Goal: Task Accomplishment & Management: Manage account settings

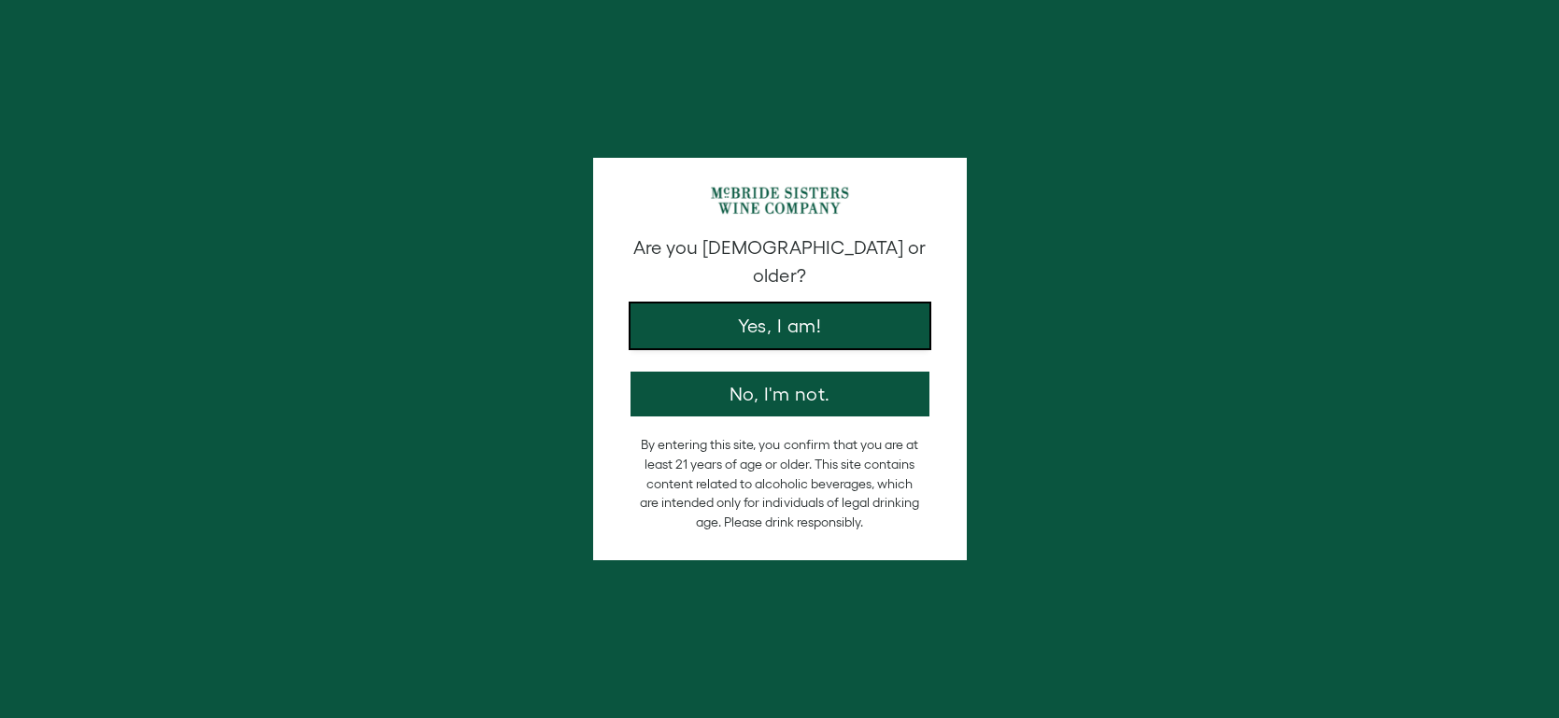
click at [775, 316] on button "Yes, I am!" at bounding box center [780, 326] width 299 height 45
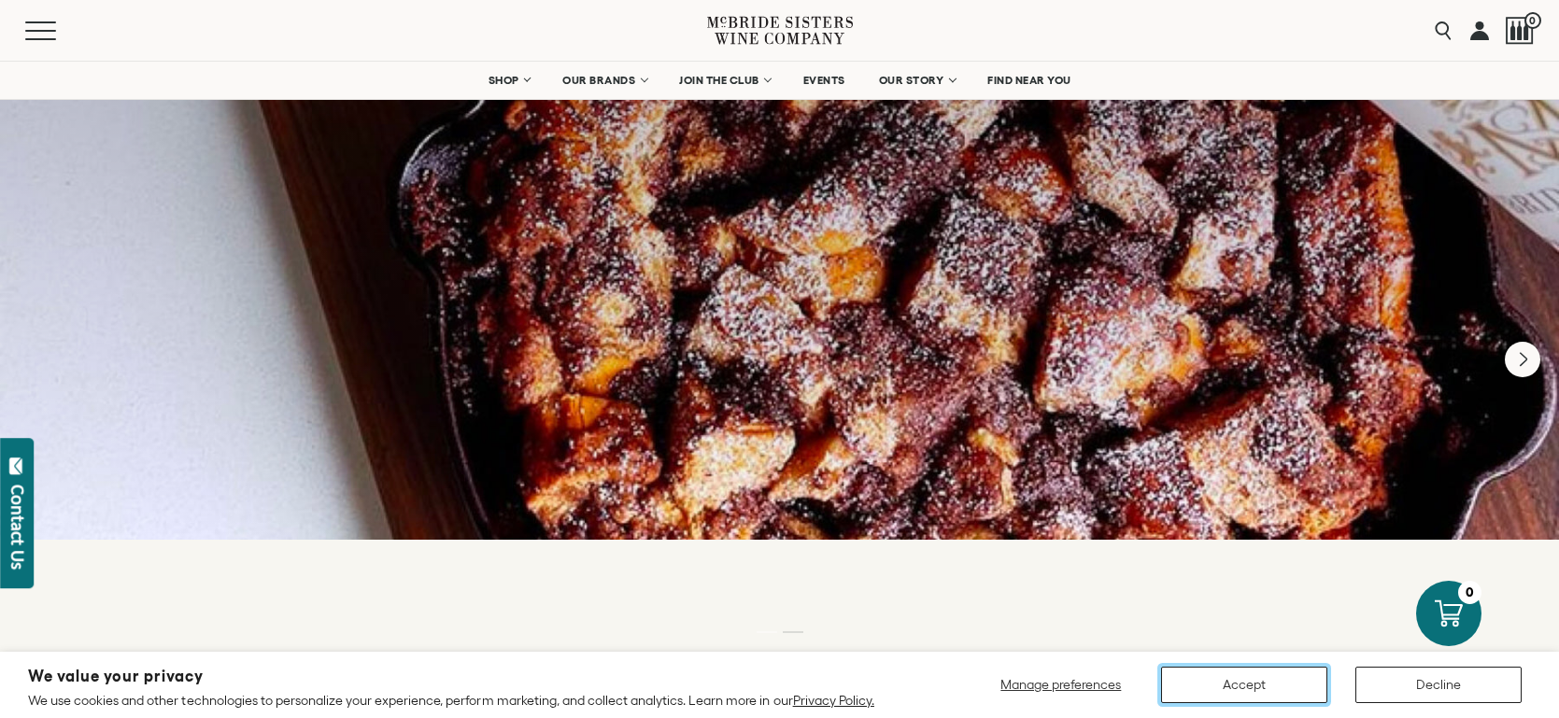
click at [1278, 678] on button "Accept" at bounding box center [1244, 685] width 166 height 36
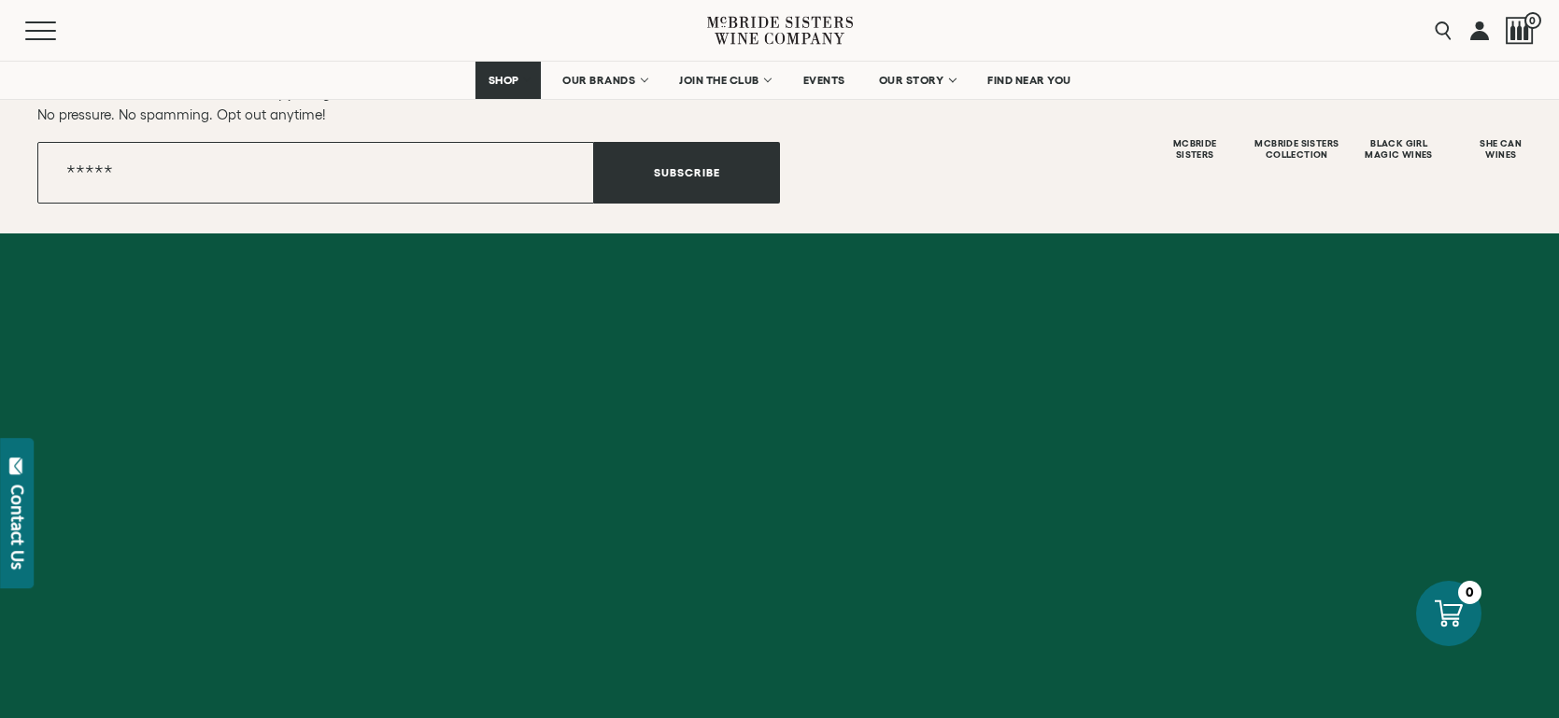
scroll to position [2707, 0]
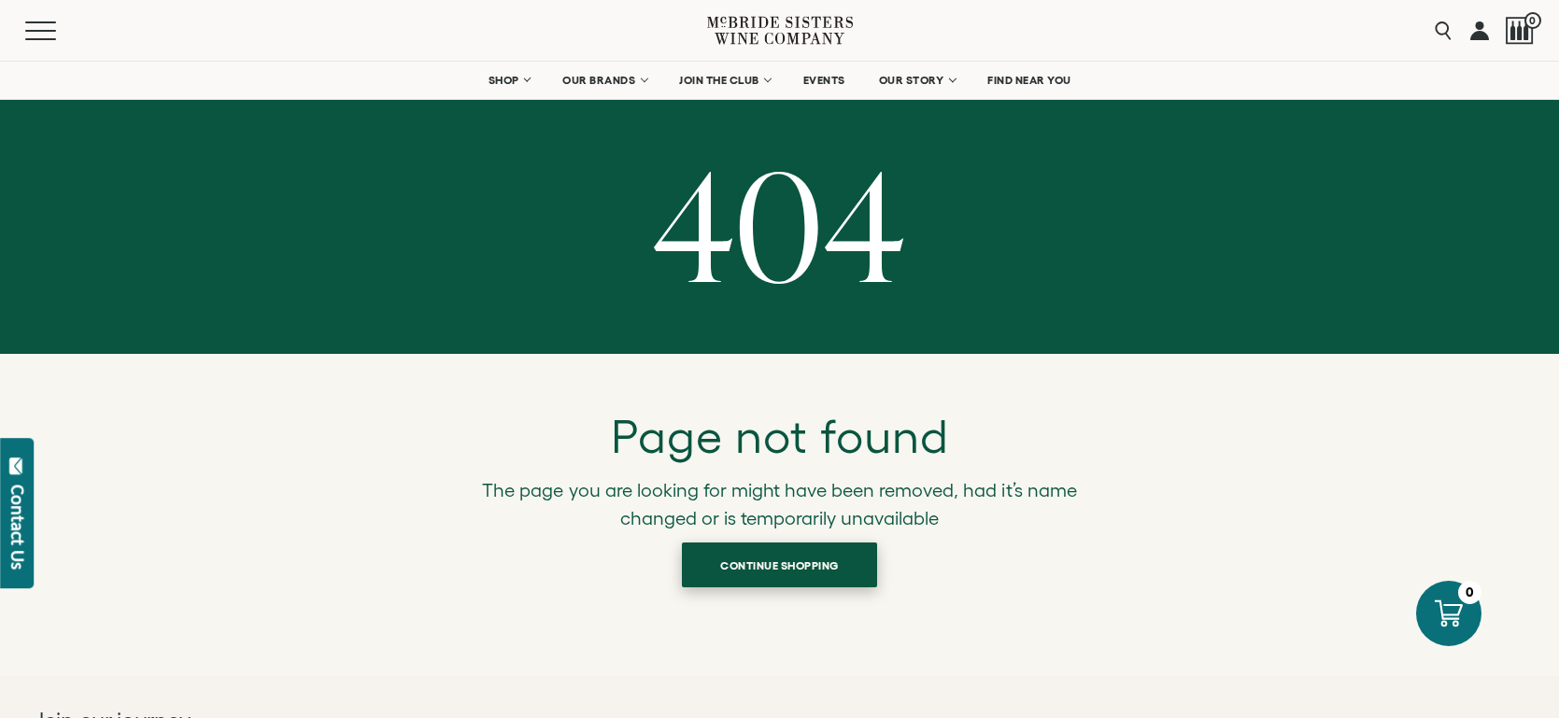
click at [761, 584] on span "Continue shopping" at bounding box center [780, 565] width 184 height 36
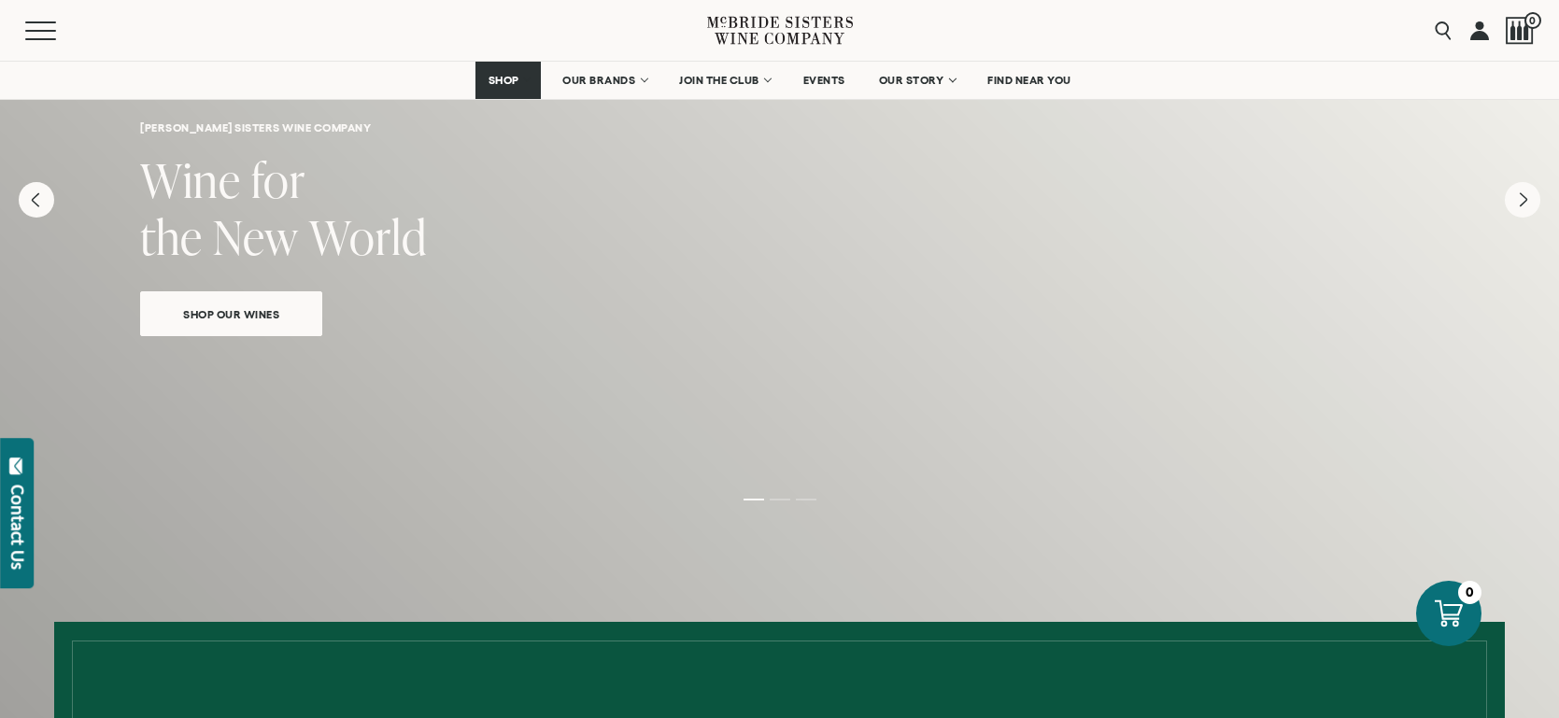
scroll to position [74, 0]
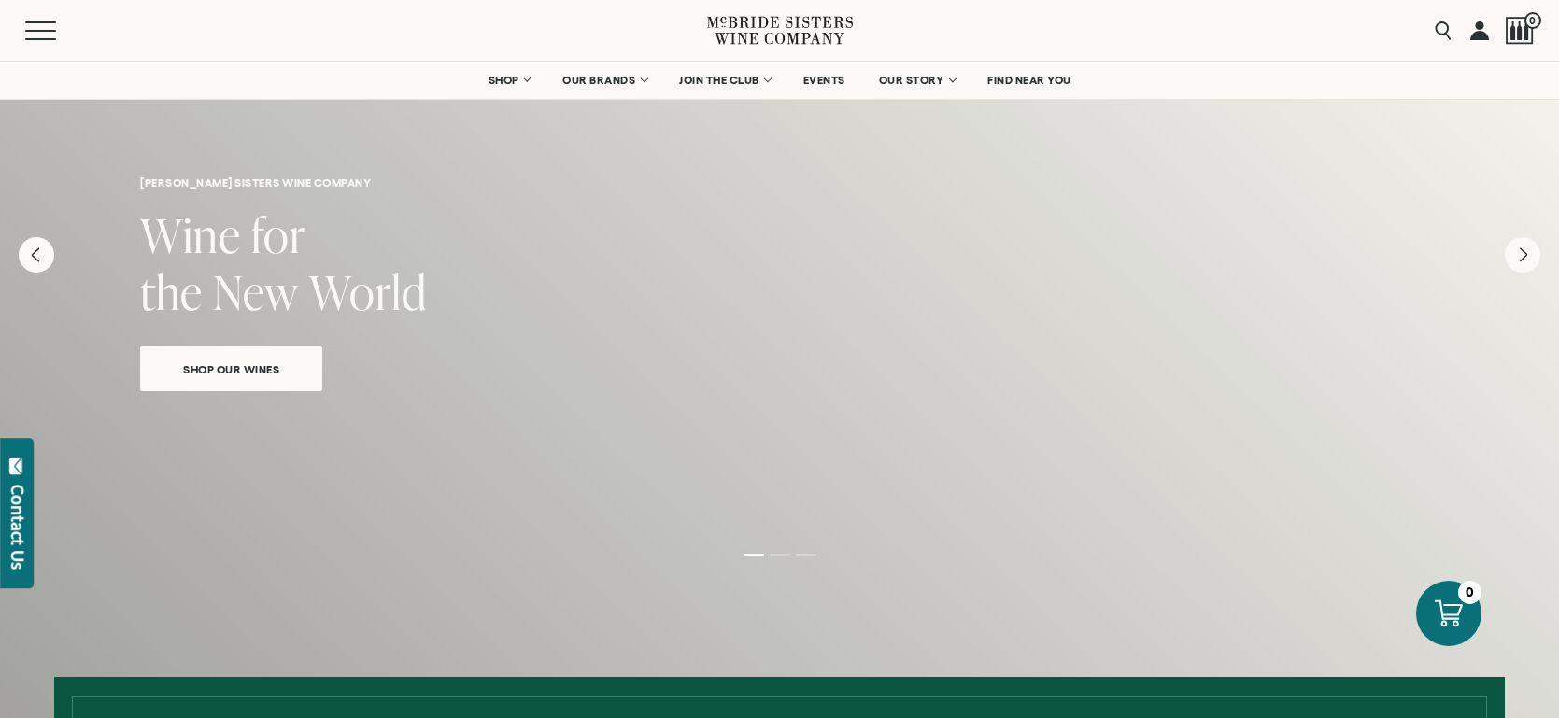
click at [208, 391] on link "Shop Our Wines" at bounding box center [231, 369] width 182 height 45
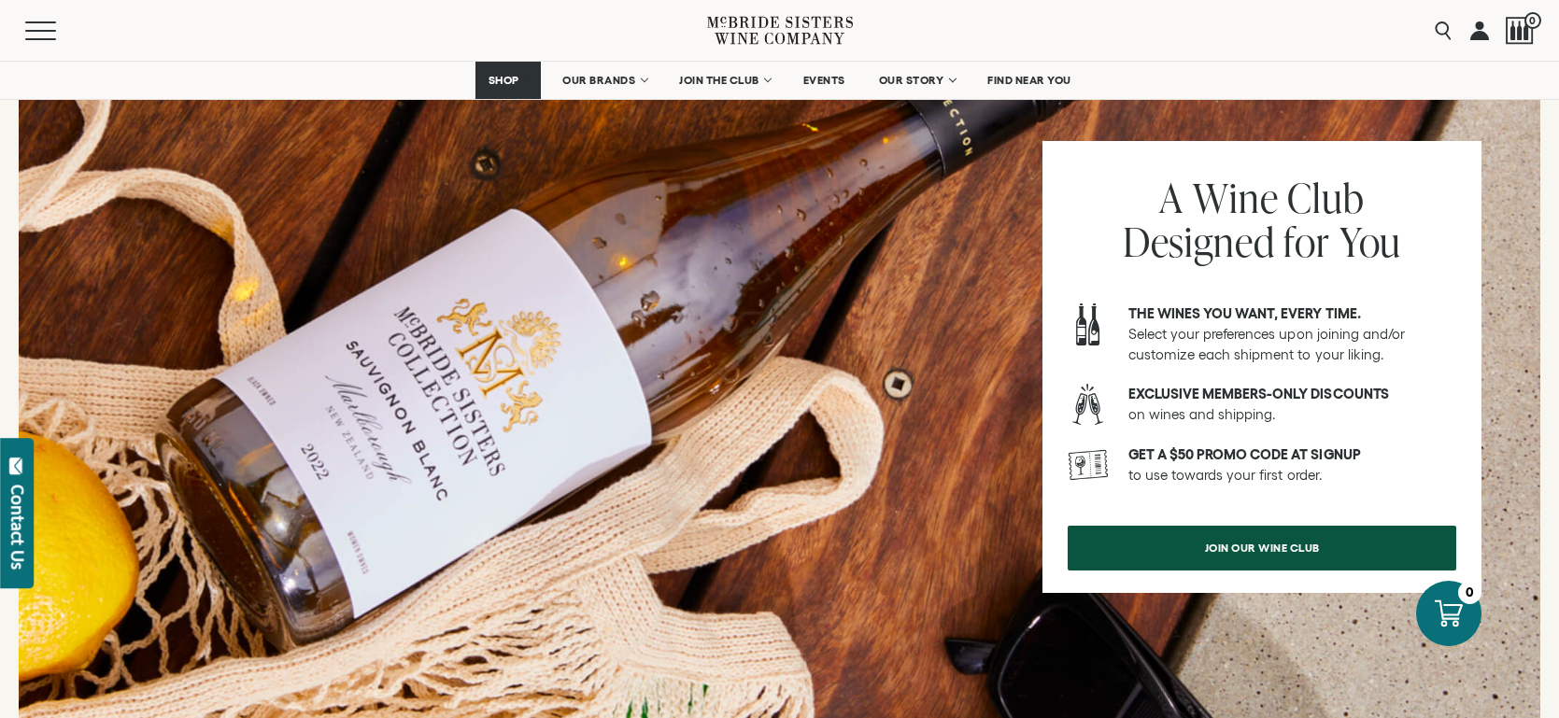
scroll to position [2323, 0]
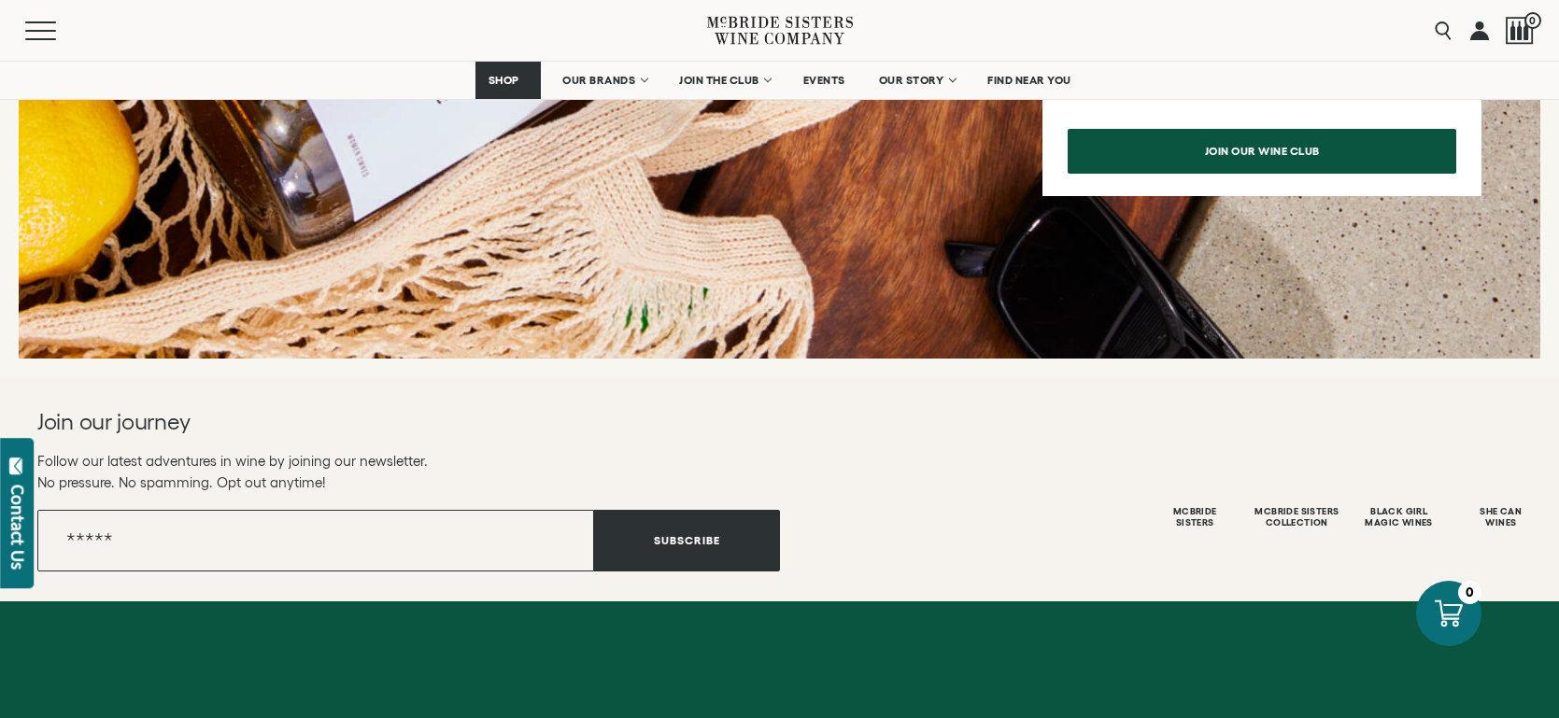
scroll to position [4640, 0]
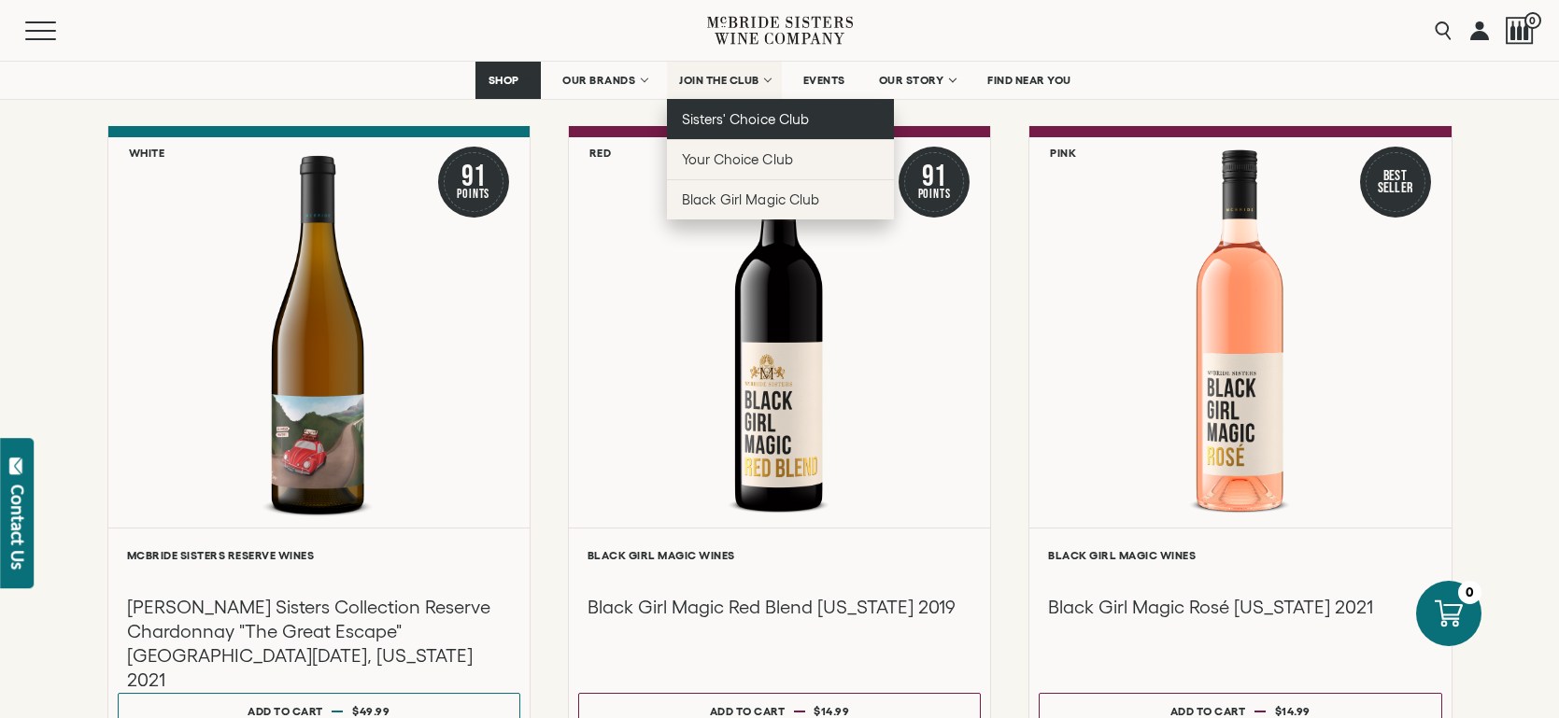
click at [745, 127] on span "Sisters' Choice Club" at bounding box center [745, 119] width 126 height 16
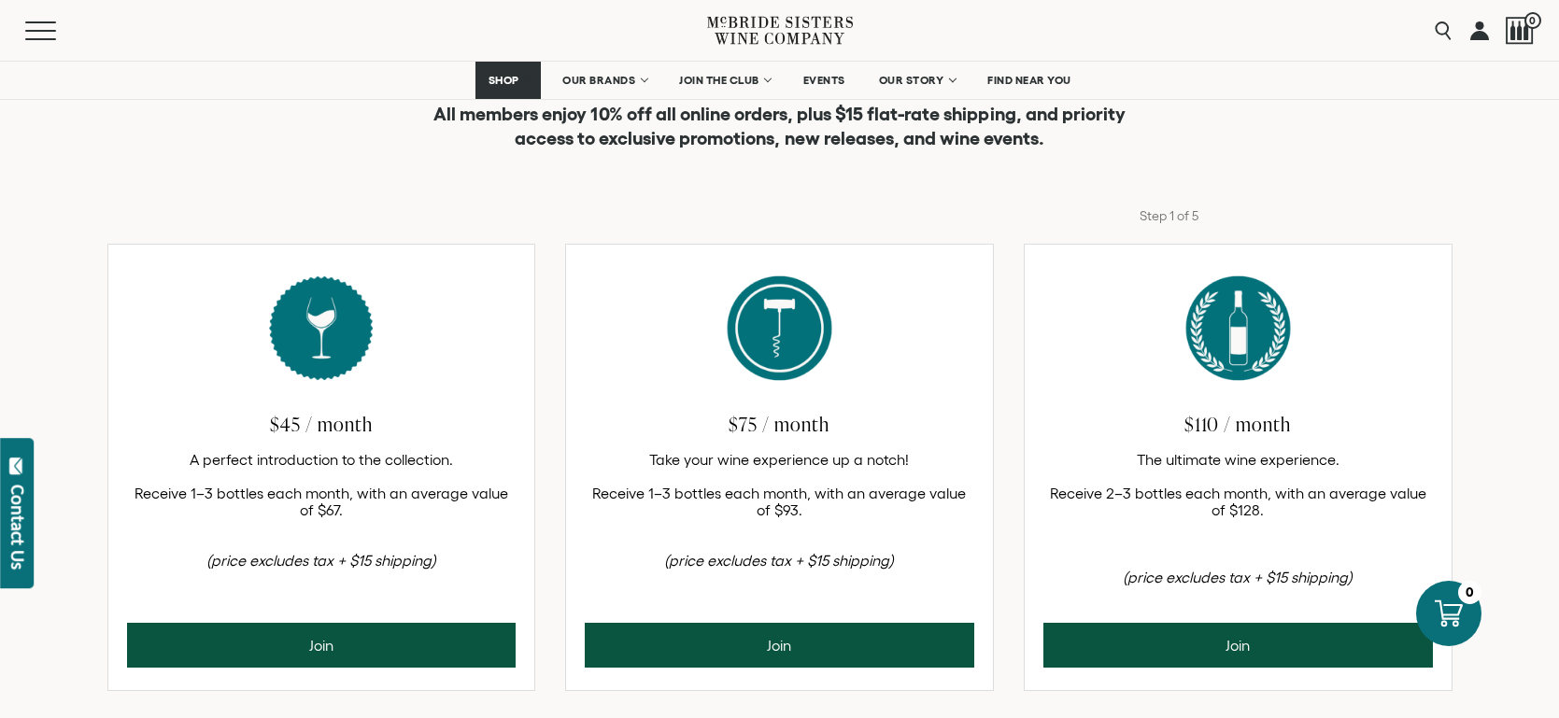
scroll to position [773, 0]
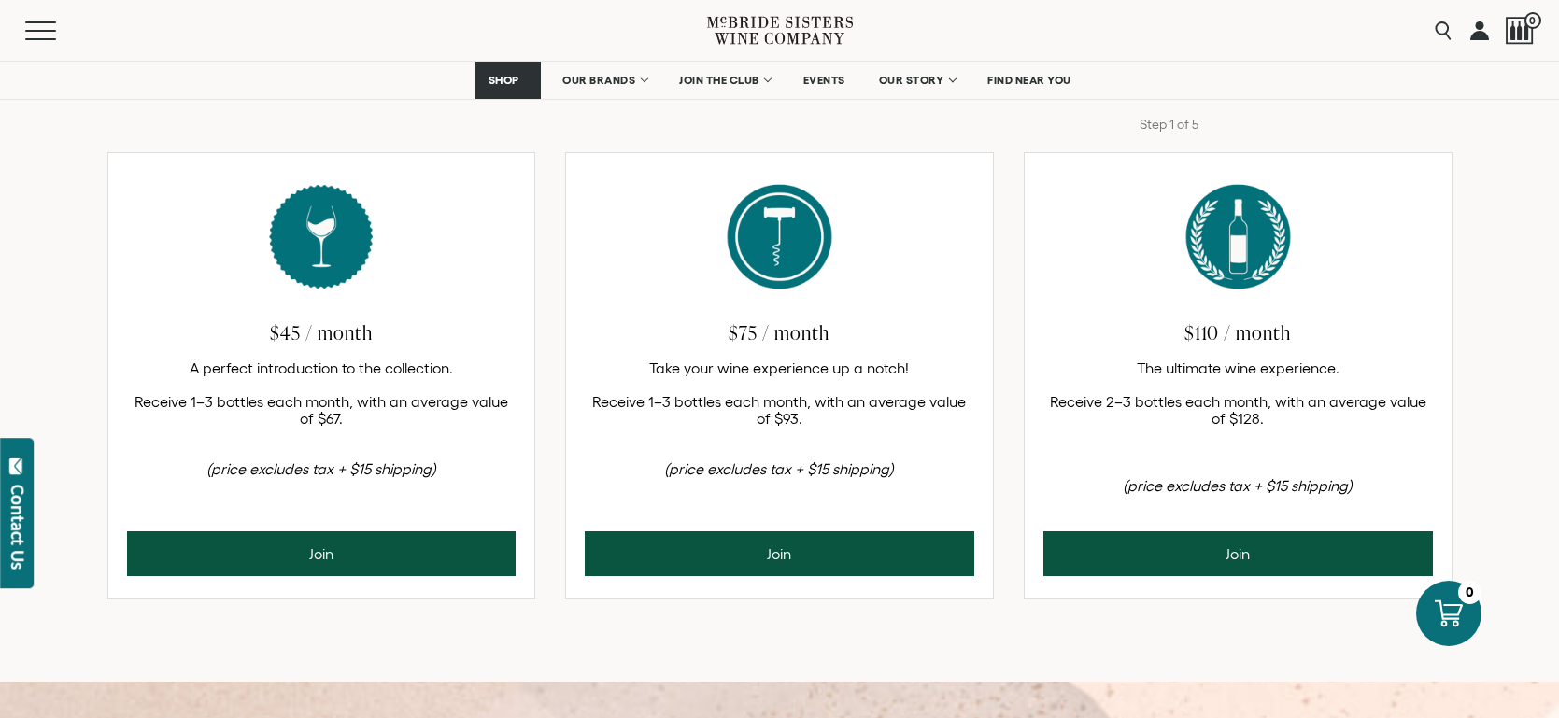
click at [1470, 39] on link at bounding box center [1479, 30] width 19 height 61
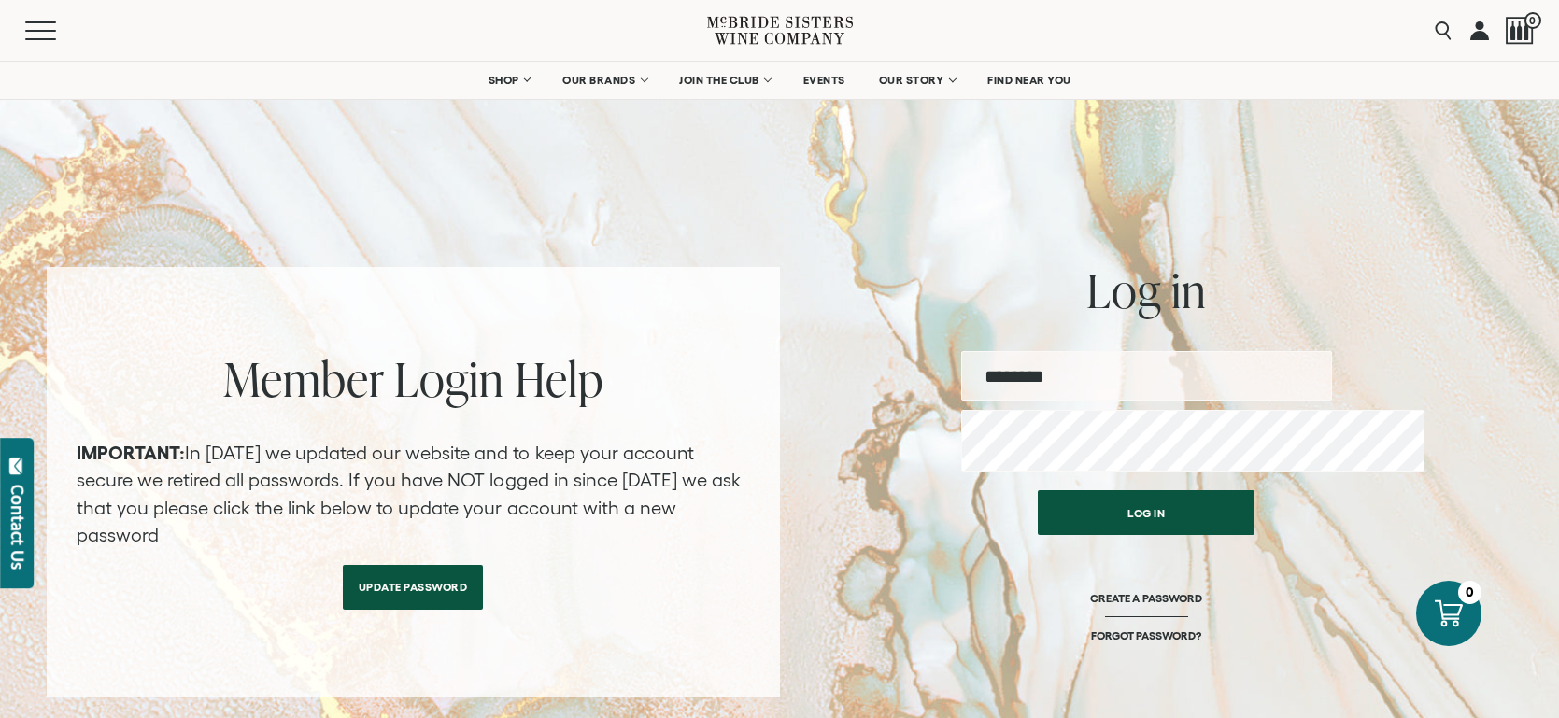
scroll to position [61, 0]
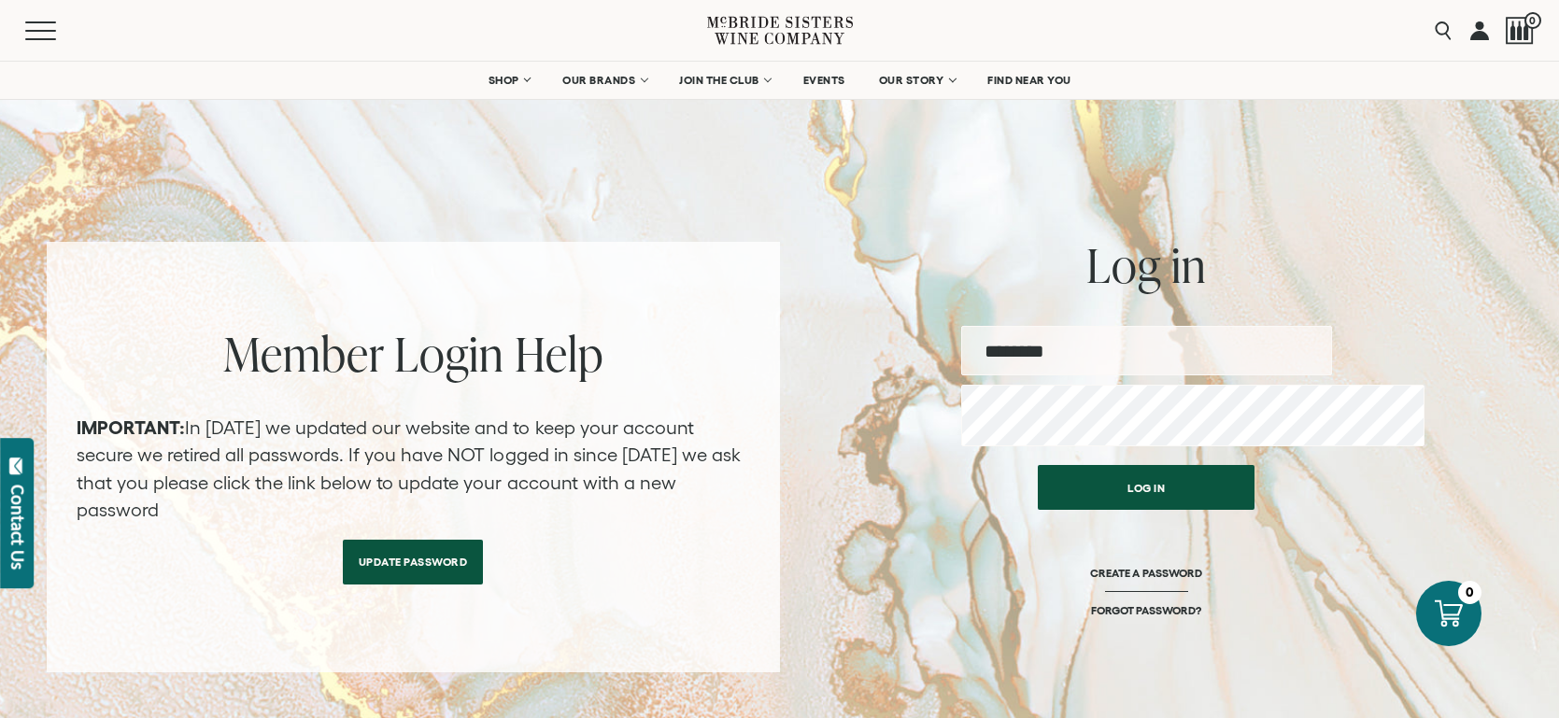
click at [983, 376] on input "email" at bounding box center [1146, 351] width 371 height 50
type input "**********"
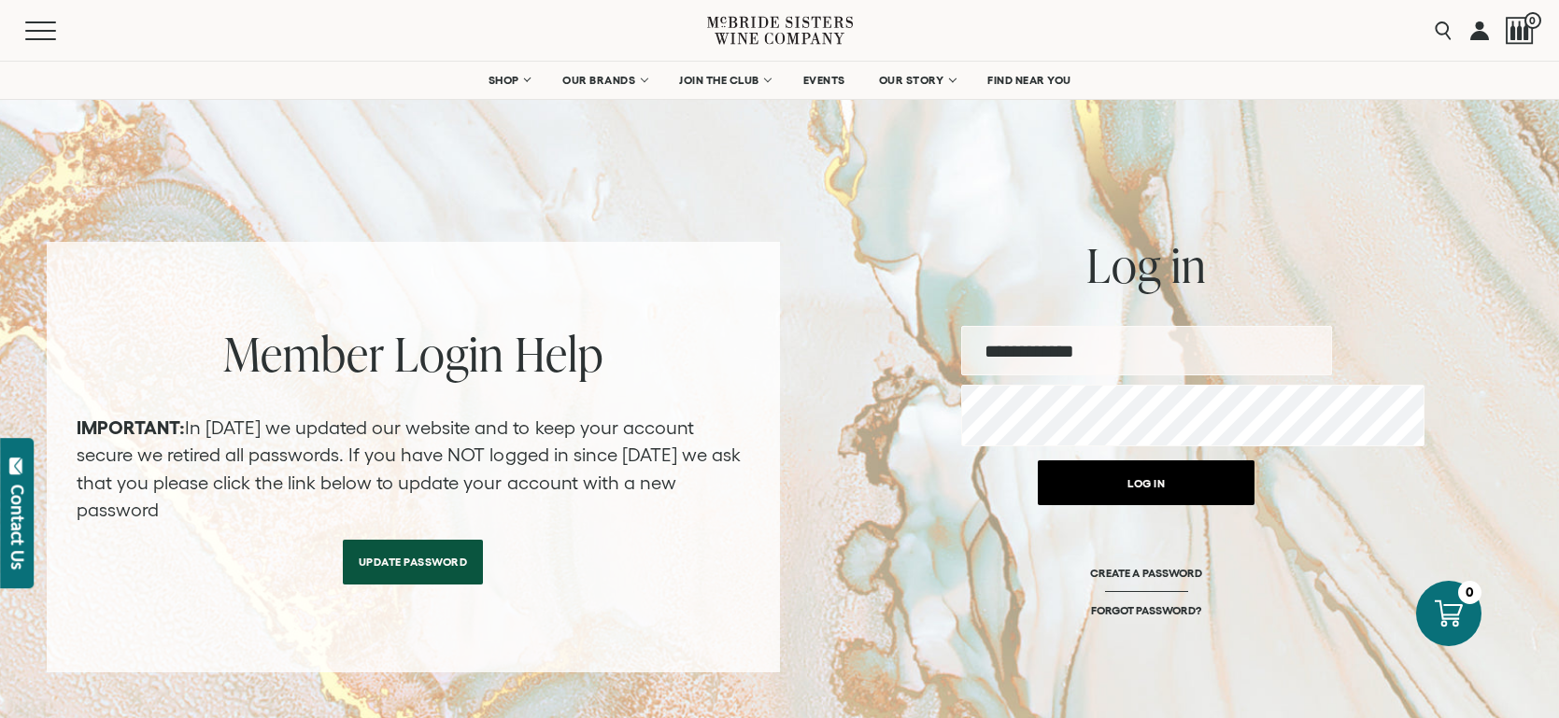
click at [1198, 505] on button "Log in" at bounding box center [1146, 483] width 217 height 45
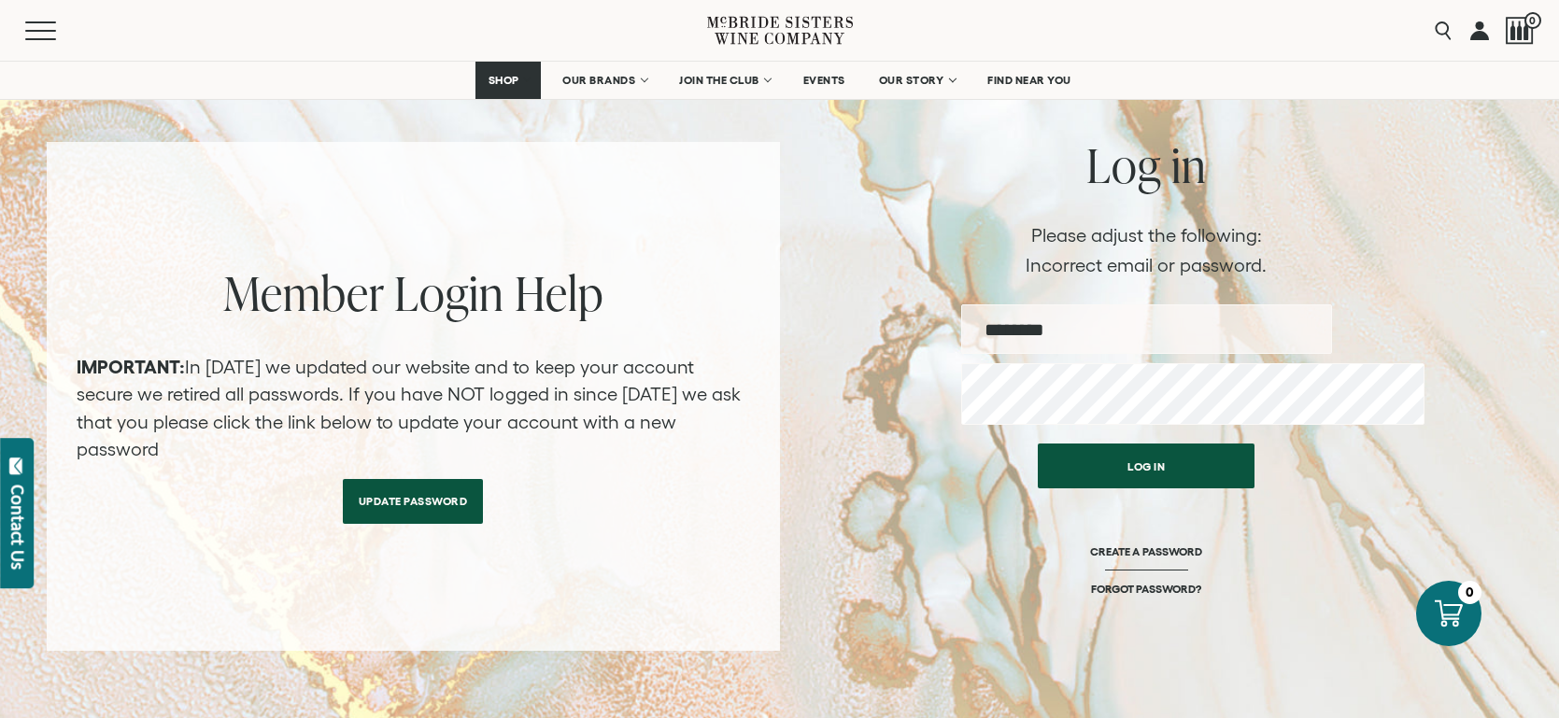
scroll to position [186, 0]
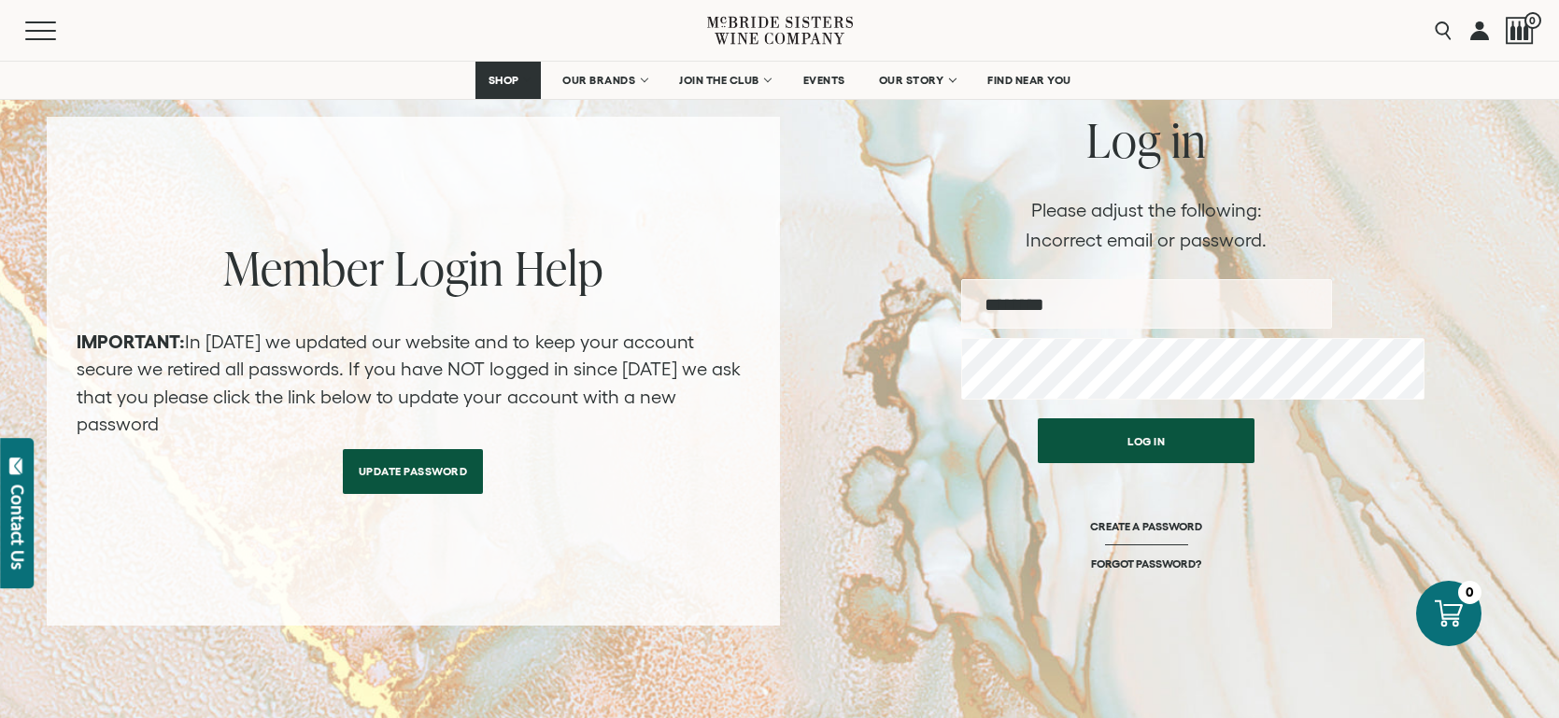
click at [404, 494] on link "Update Password" at bounding box center [413, 471] width 141 height 45
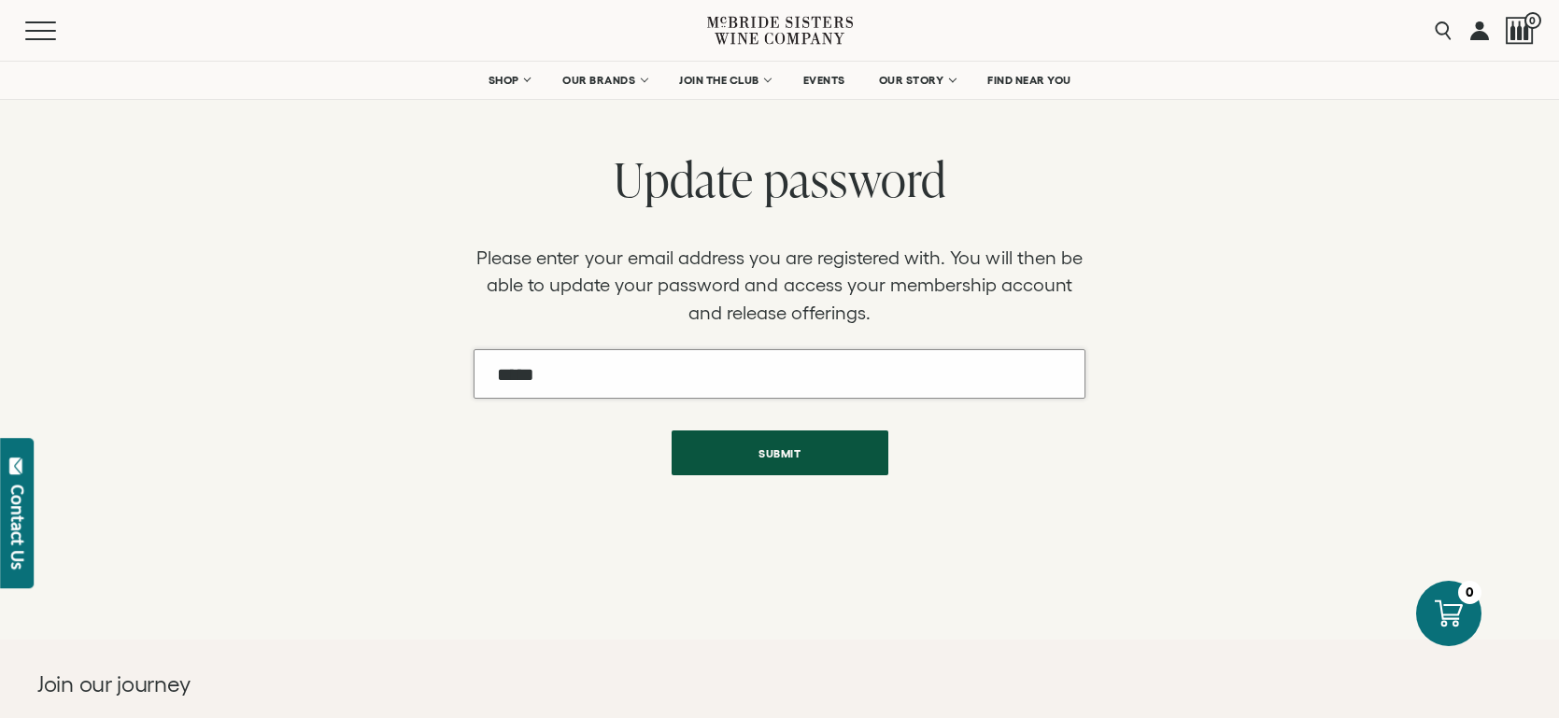
click at [612, 390] on input "Email" at bounding box center [779, 374] width 611 height 50
type input "**********"
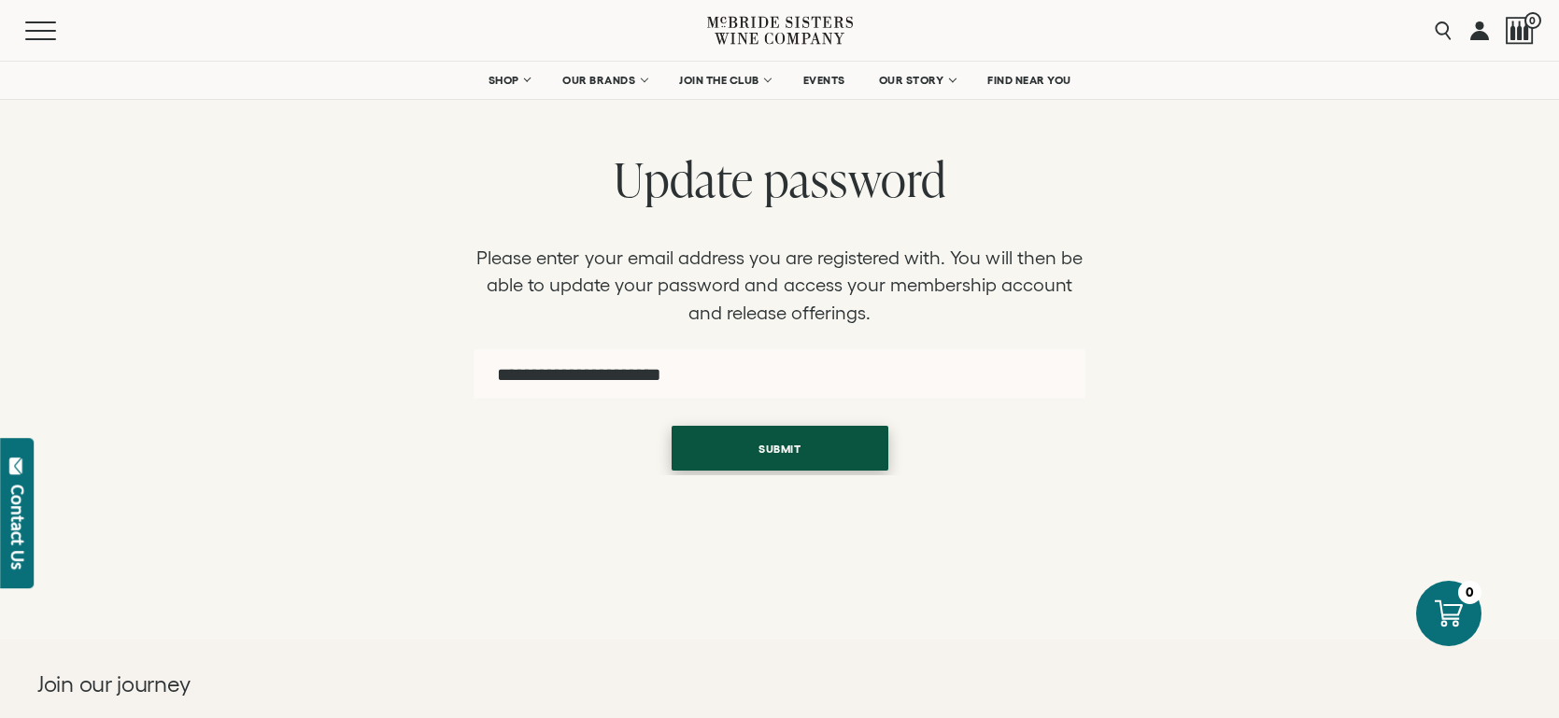
click at [708, 471] on button "Submit" at bounding box center [780, 448] width 217 height 45
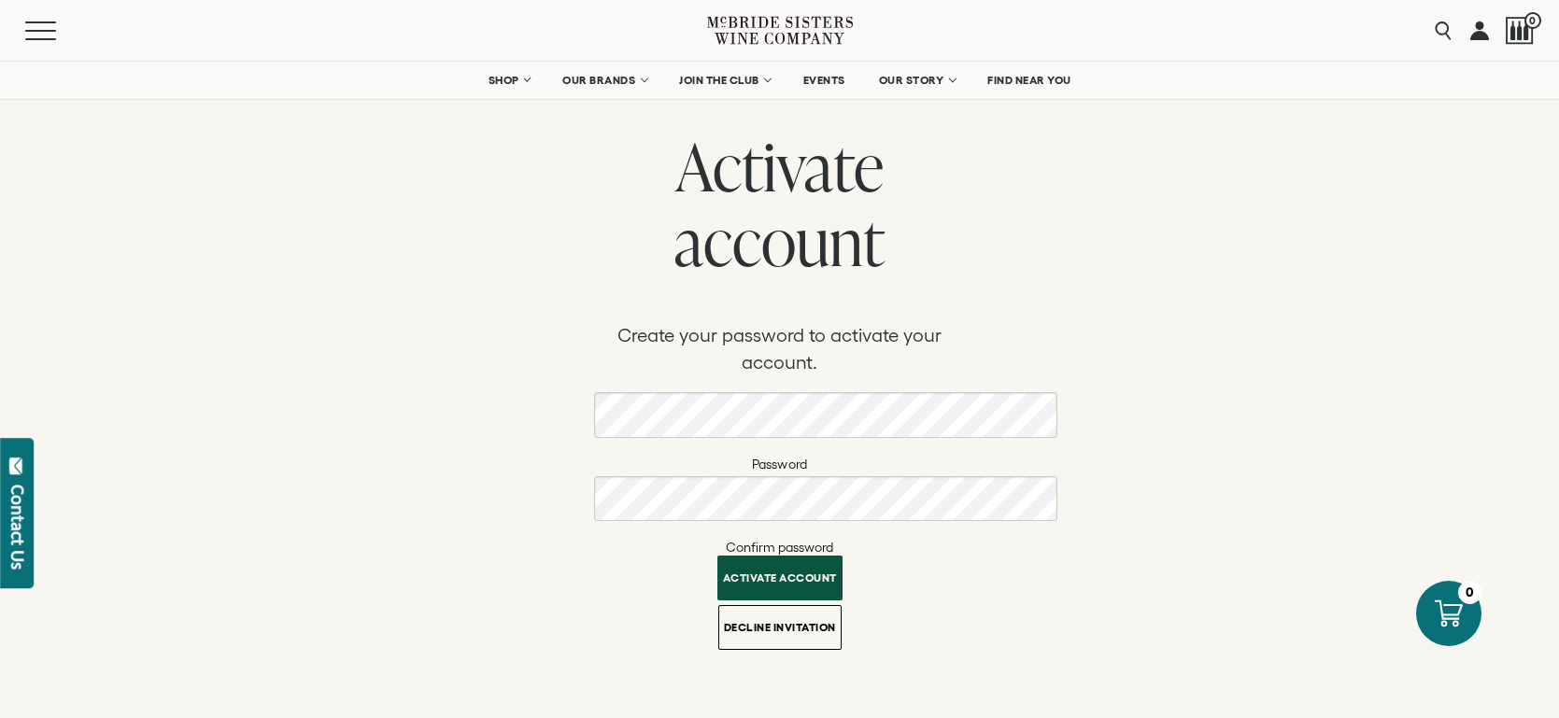
click at [797, 556] on button "Activate account" at bounding box center [779, 578] width 125 height 45
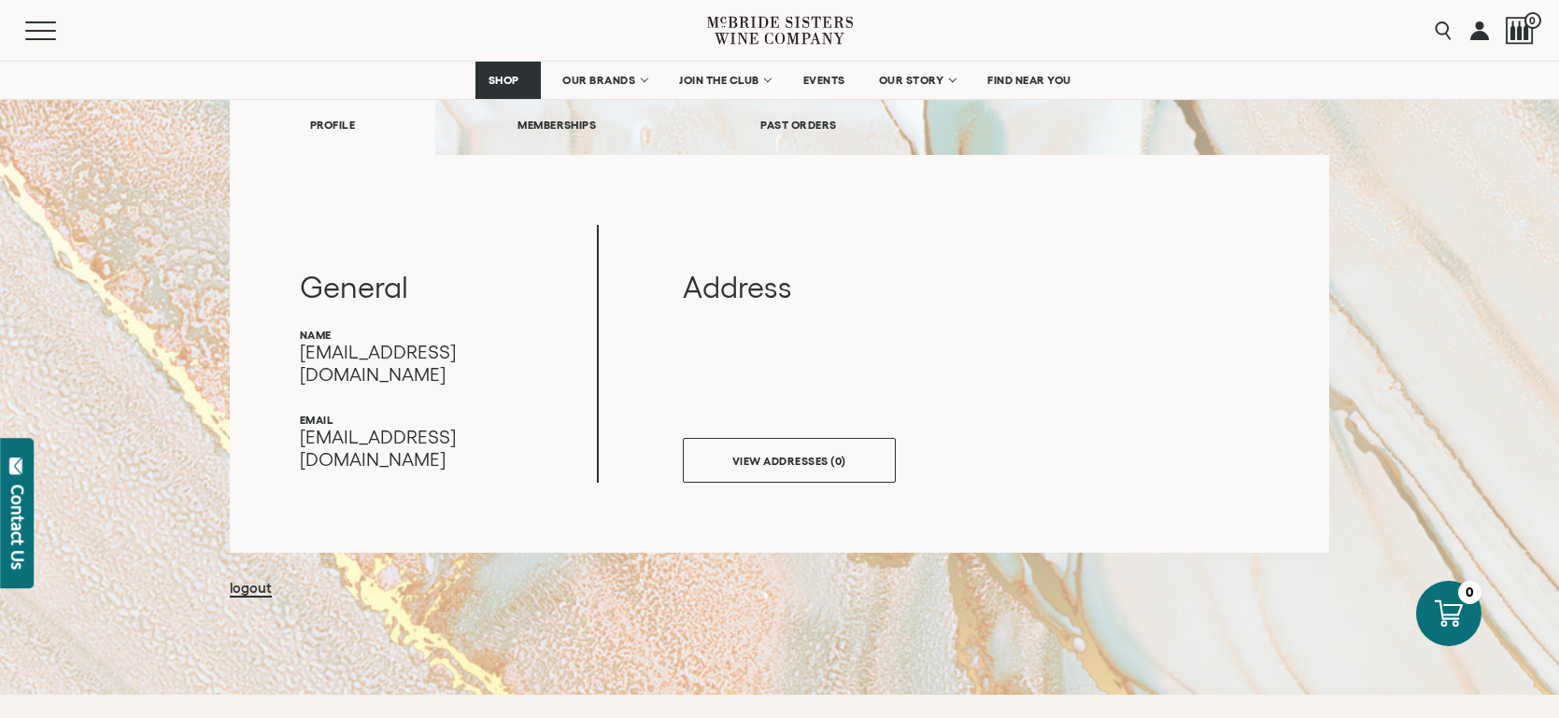
scroll to position [261, 0]
click at [590, 149] on link "MEMBERSHIPS" at bounding box center [556, 123] width 243 height 64
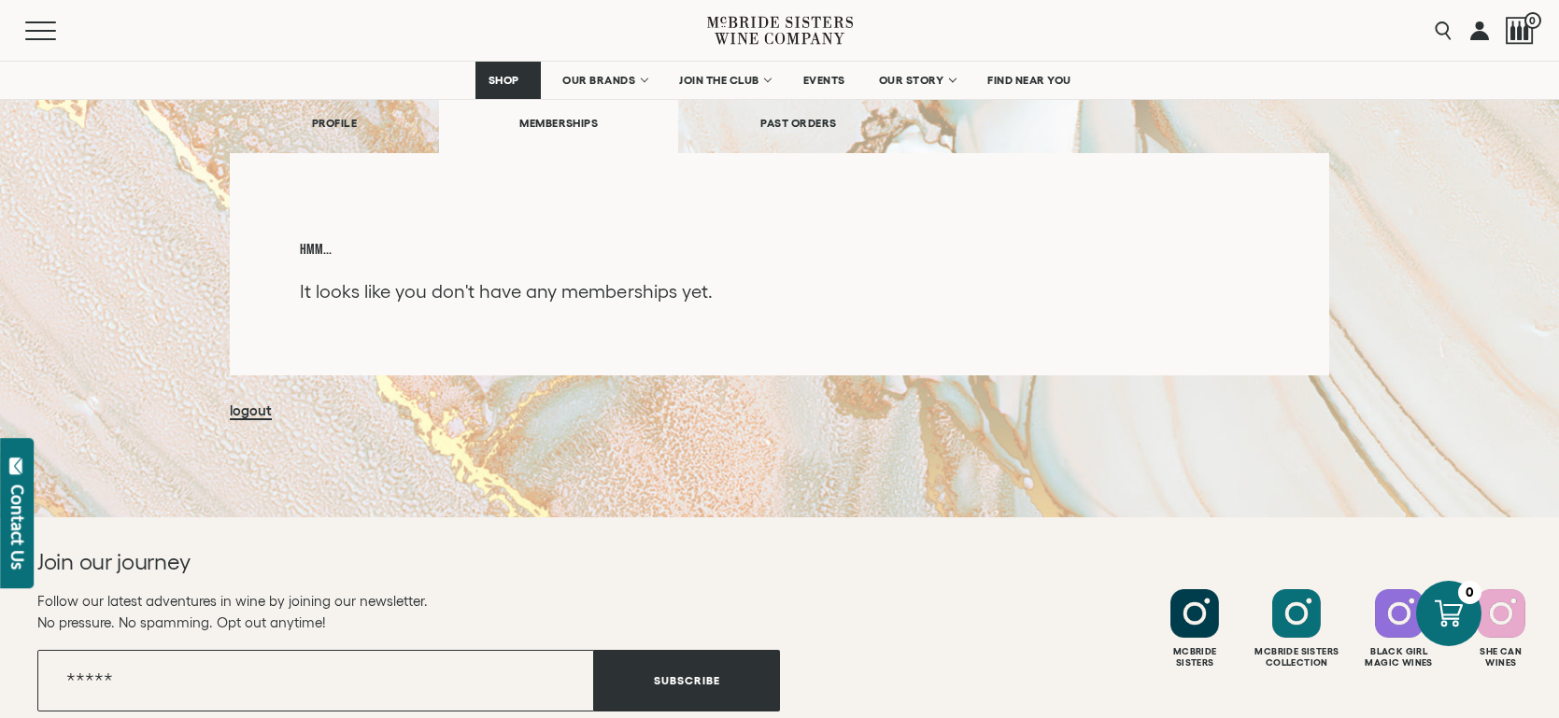
click at [319, 143] on link "PROFILE" at bounding box center [334, 123] width 209 height 64
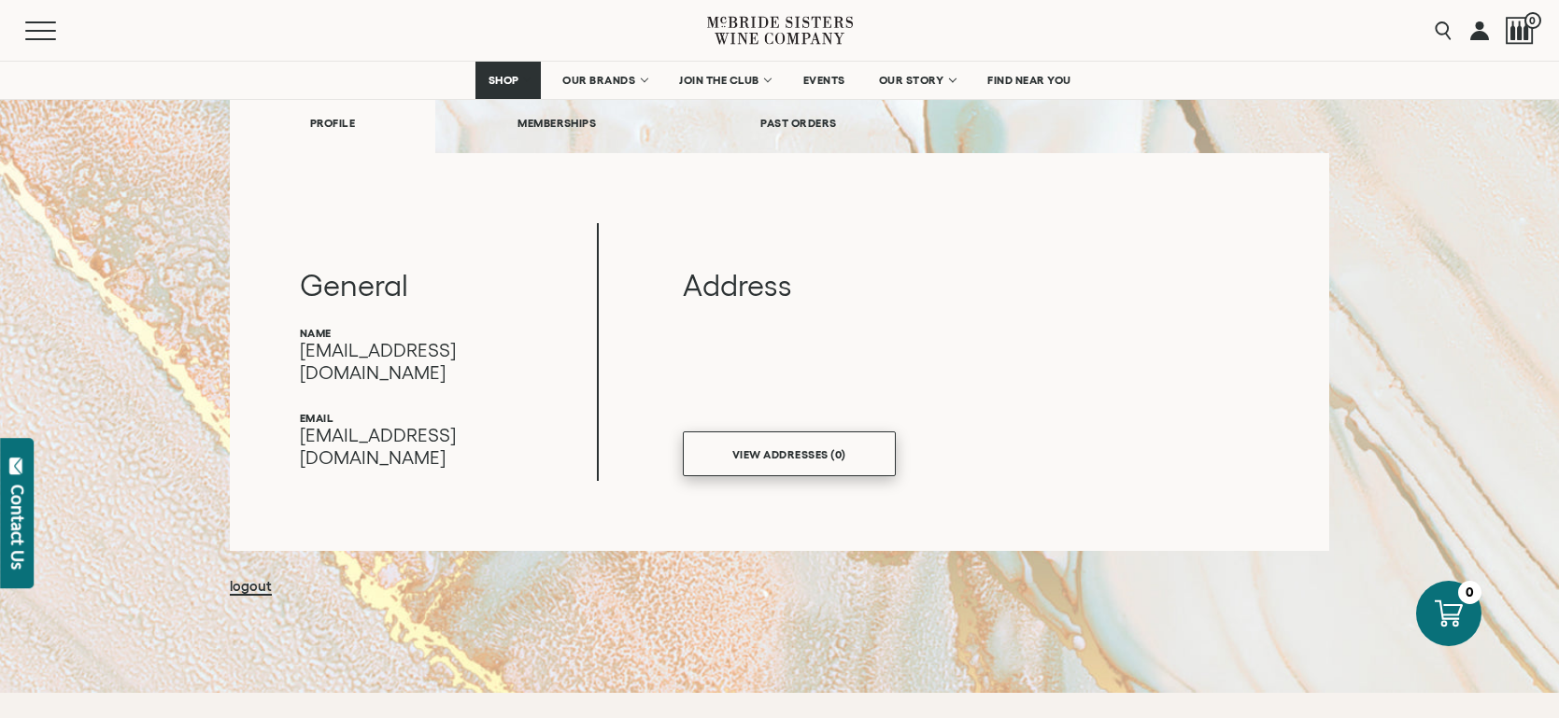
click at [845, 476] on link "VIEW ADDRESSES (0)" at bounding box center [789, 454] width 213 height 45
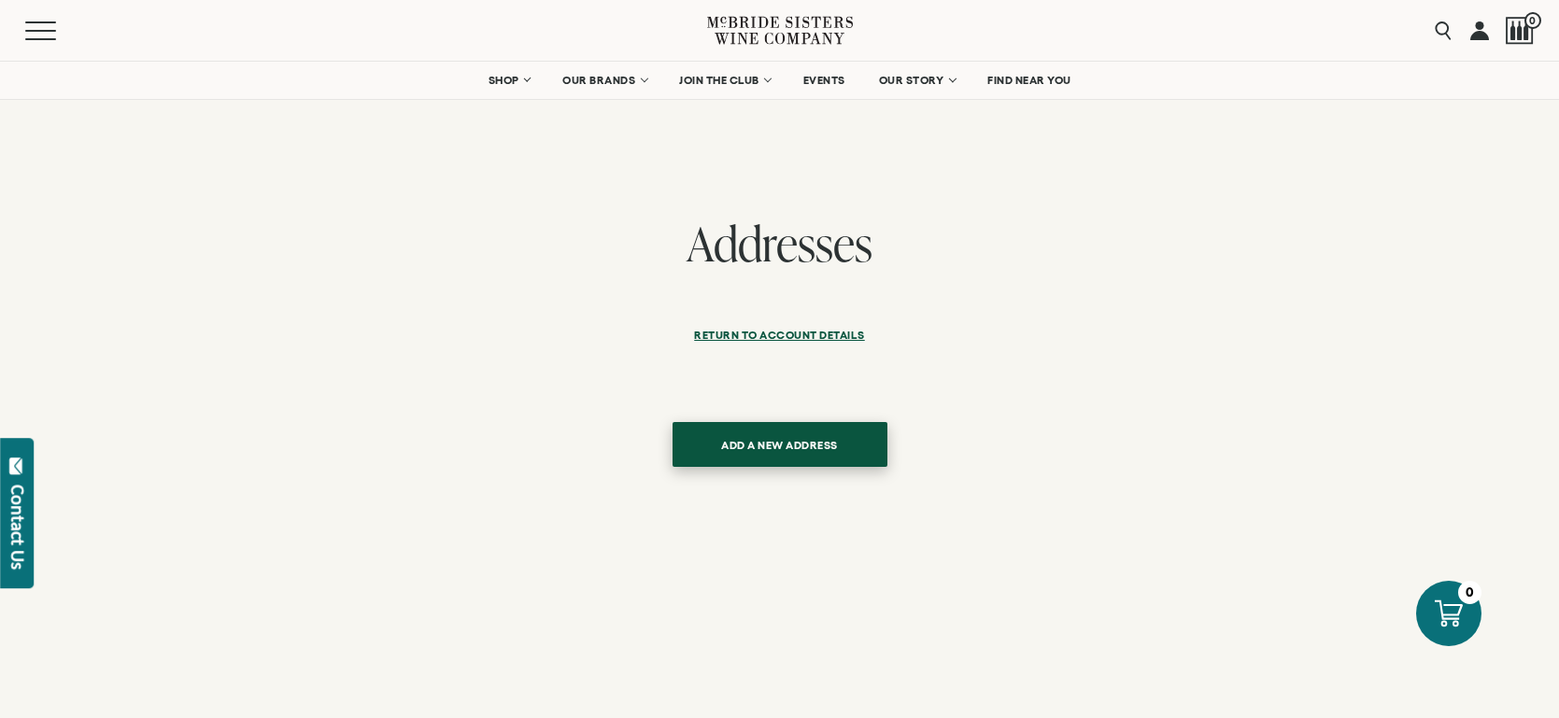
click at [793, 467] on button "ADD A NEW ADDRESS" at bounding box center [780, 444] width 215 height 45
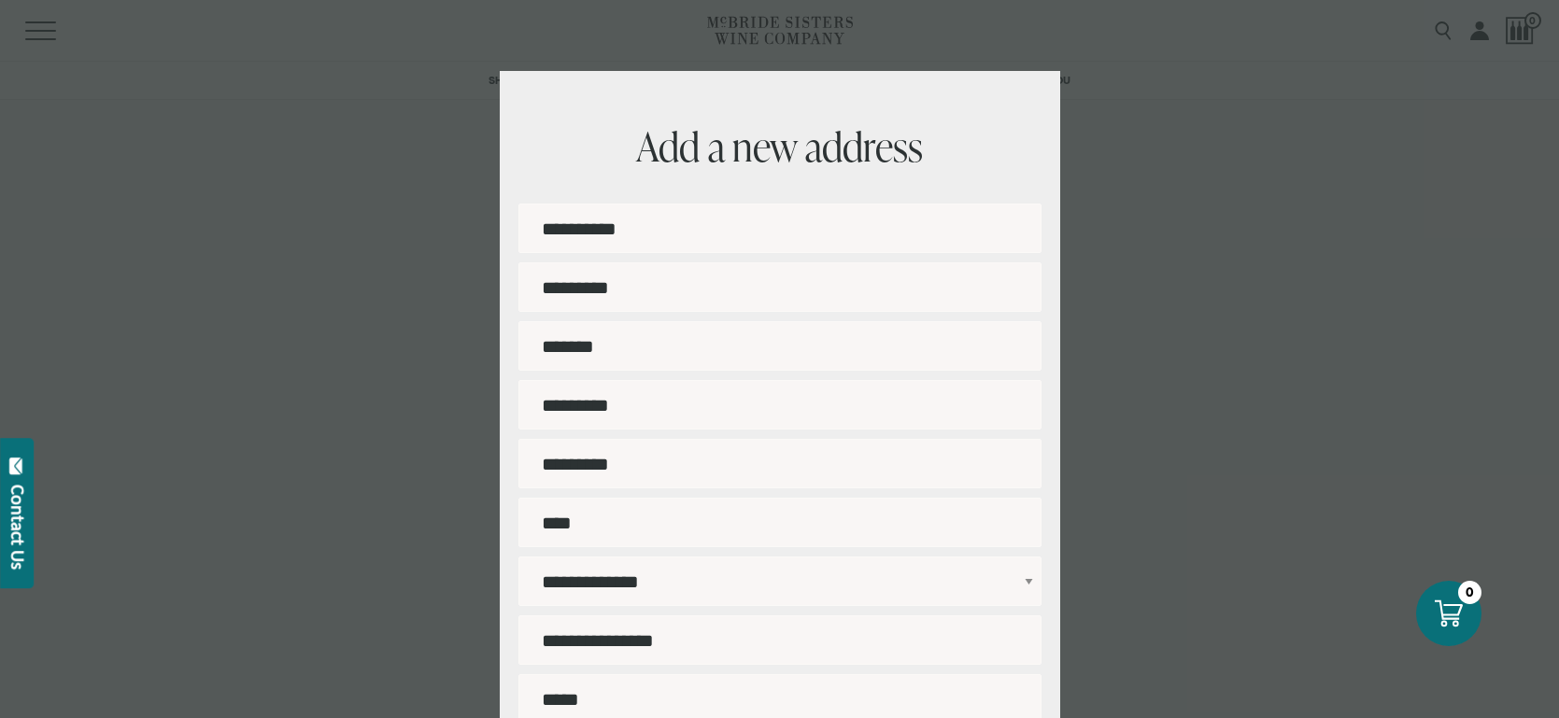
scroll to position [70, 0]
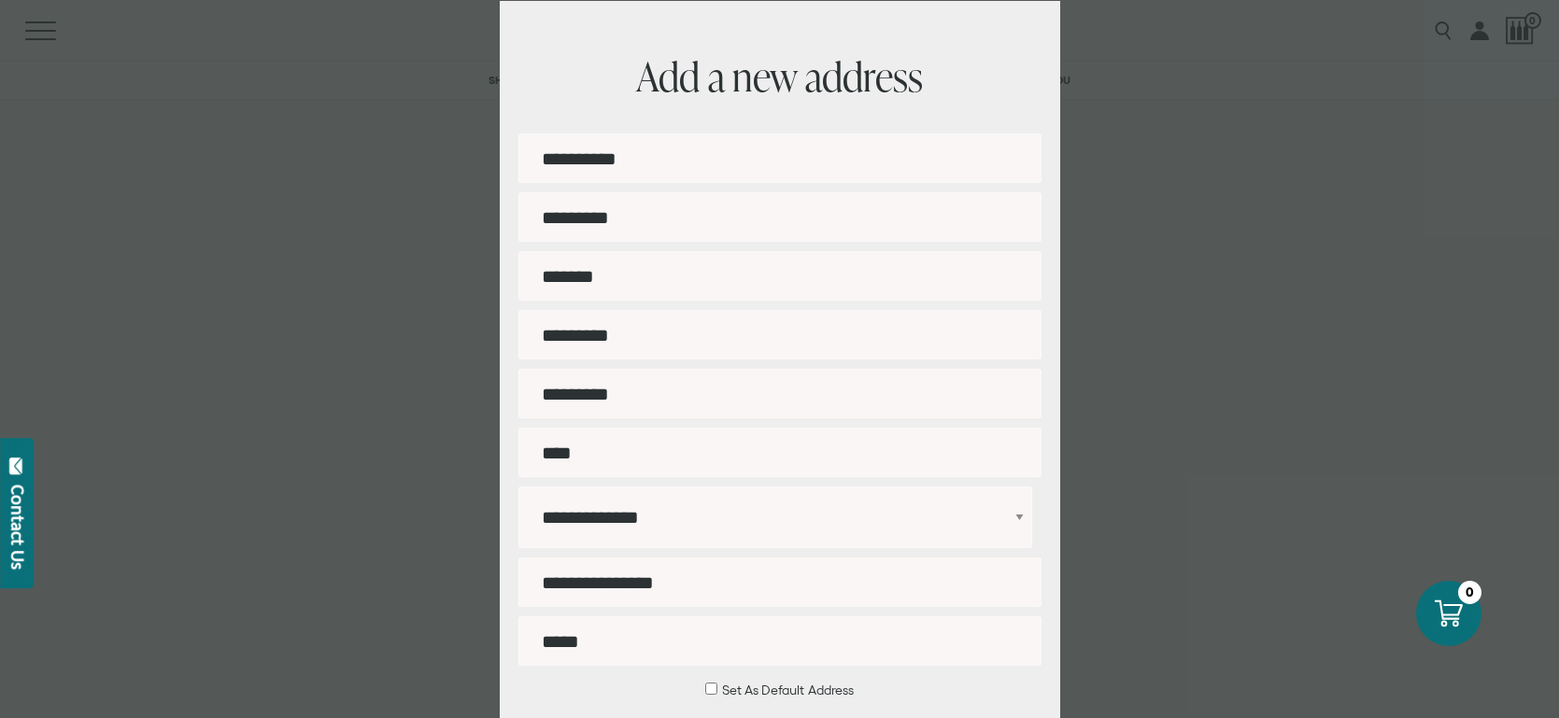
click at [668, 183] on input "First name" at bounding box center [779, 159] width 523 height 50
type input "*******"
type input "**********"
type input "*********"
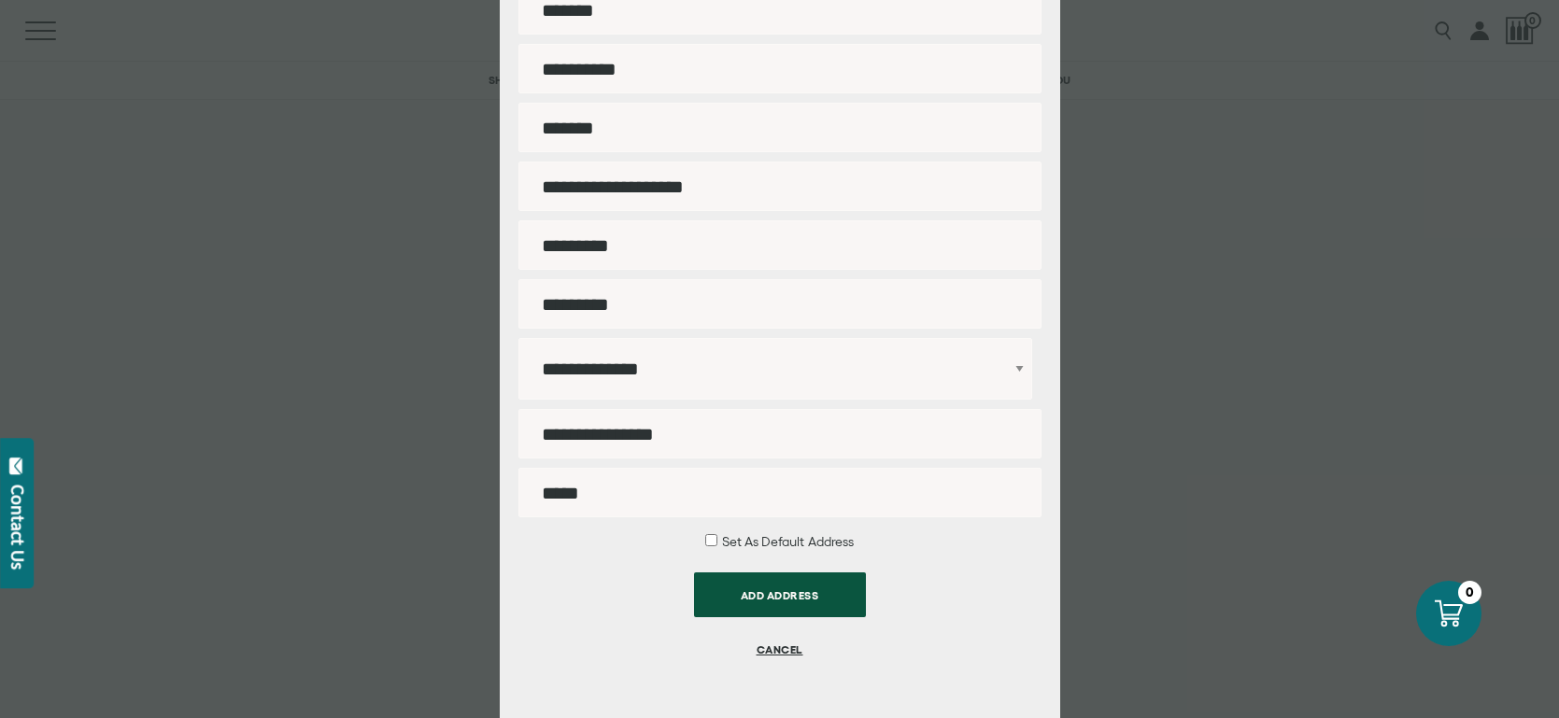
scroll to position [354, 0]
click at [773, 421] on input "Postal/ZIP code" at bounding box center [779, 434] width 523 height 50
type input "*****"
click at [571, 498] on input "Phone" at bounding box center [779, 493] width 523 height 50
type input "**********"
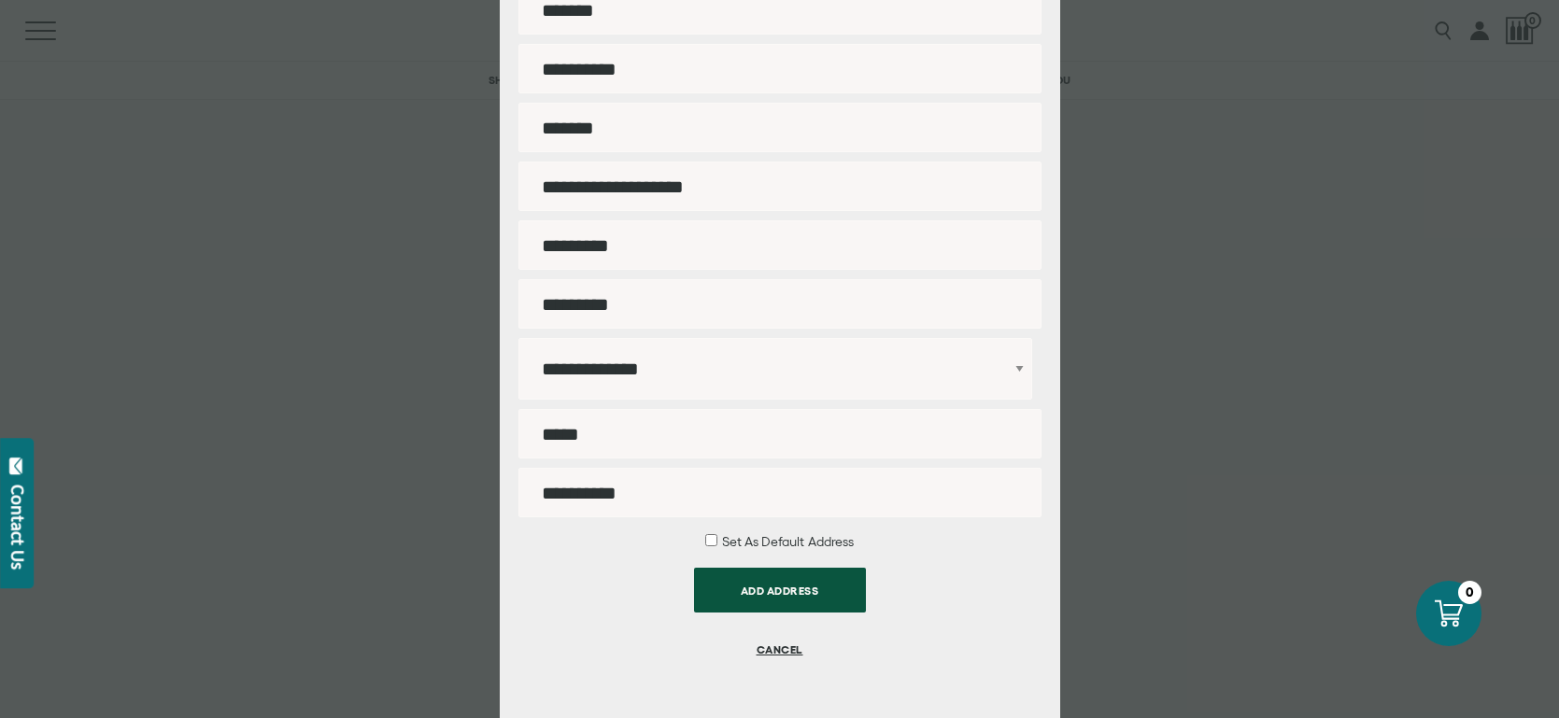
click at [758, 609] on button "ADD ADDRESS" at bounding box center [780, 590] width 172 height 45
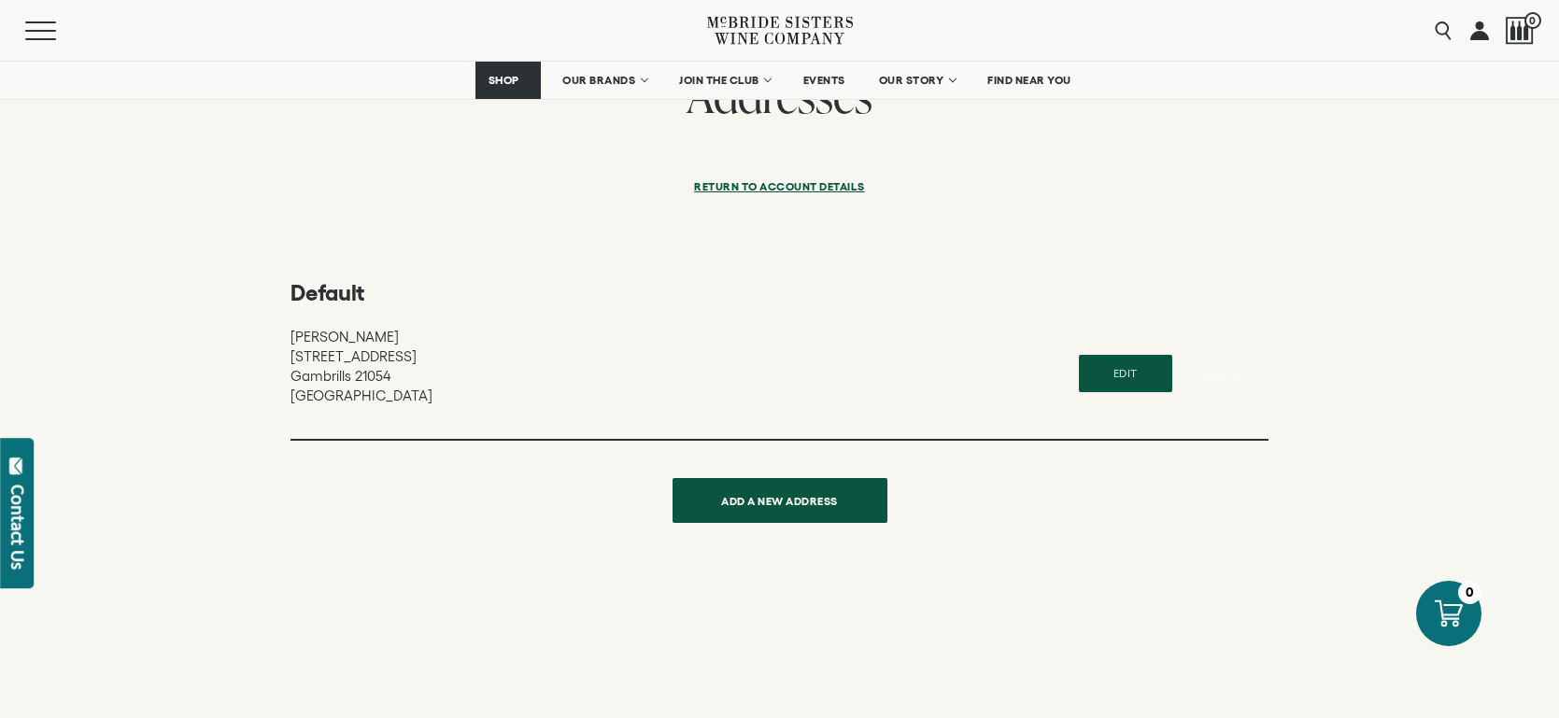
scroll to position [163, 0]
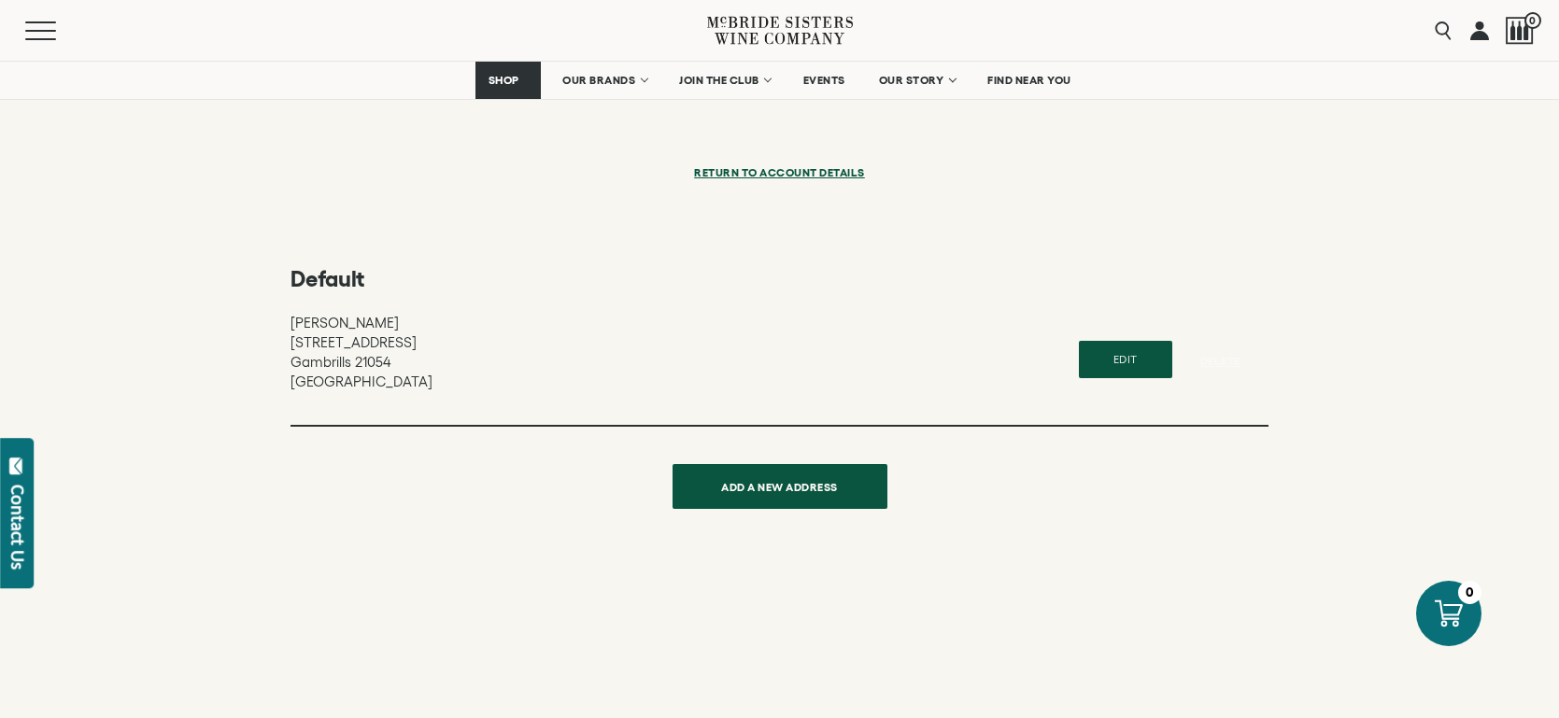
click at [817, 199] on link "Return to Account details" at bounding box center [779, 176] width 171 height 45
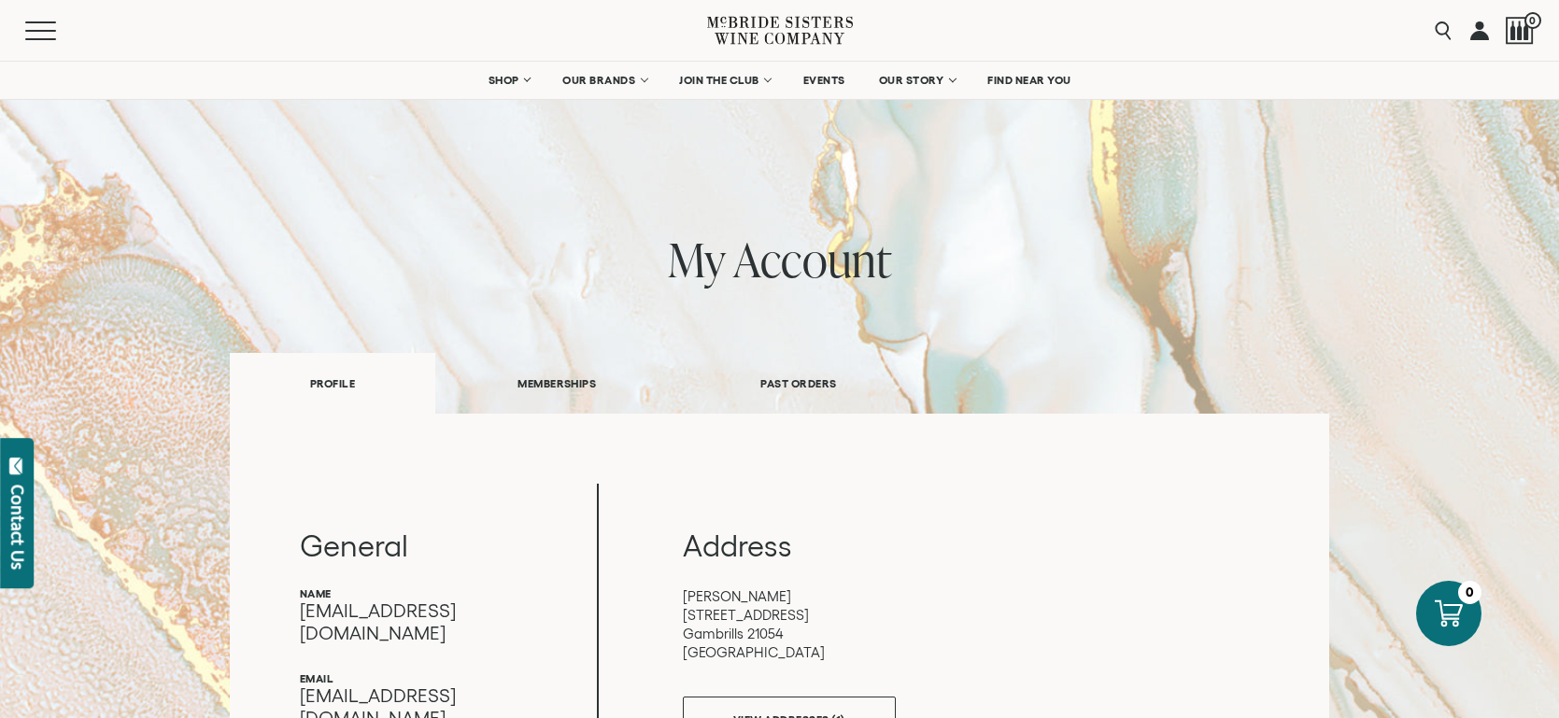
click at [1470, 29] on link at bounding box center [1479, 30] width 19 height 61
drag, startPoint x: 874, startPoint y: 405, endPoint x: 861, endPoint y: 414, distance: 15.5
click at [872, 405] on link "PAST ORDERS" at bounding box center [798, 383] width 240 height 64
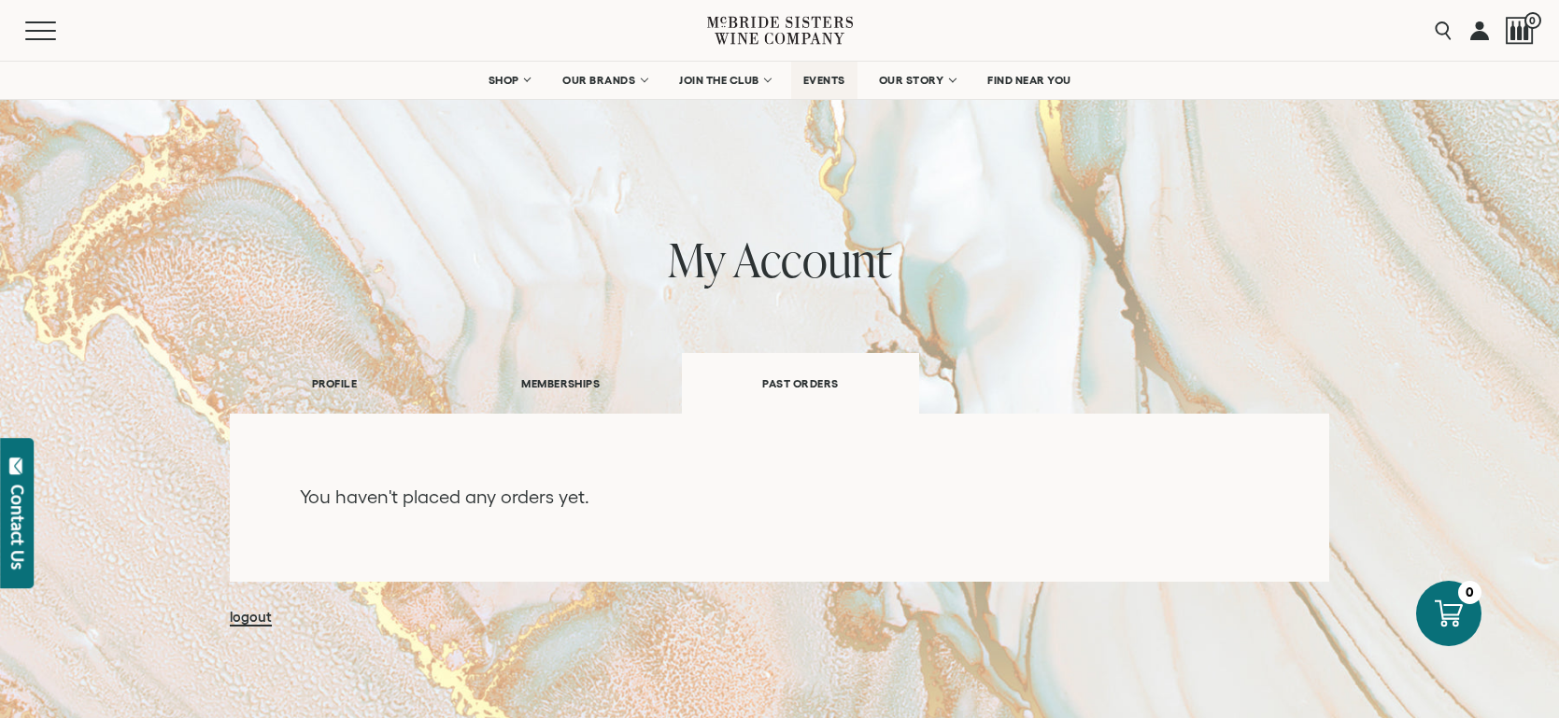
click at [836, 86] on span "EVENTS" at bounding box center [824, 80] width 42 height 13
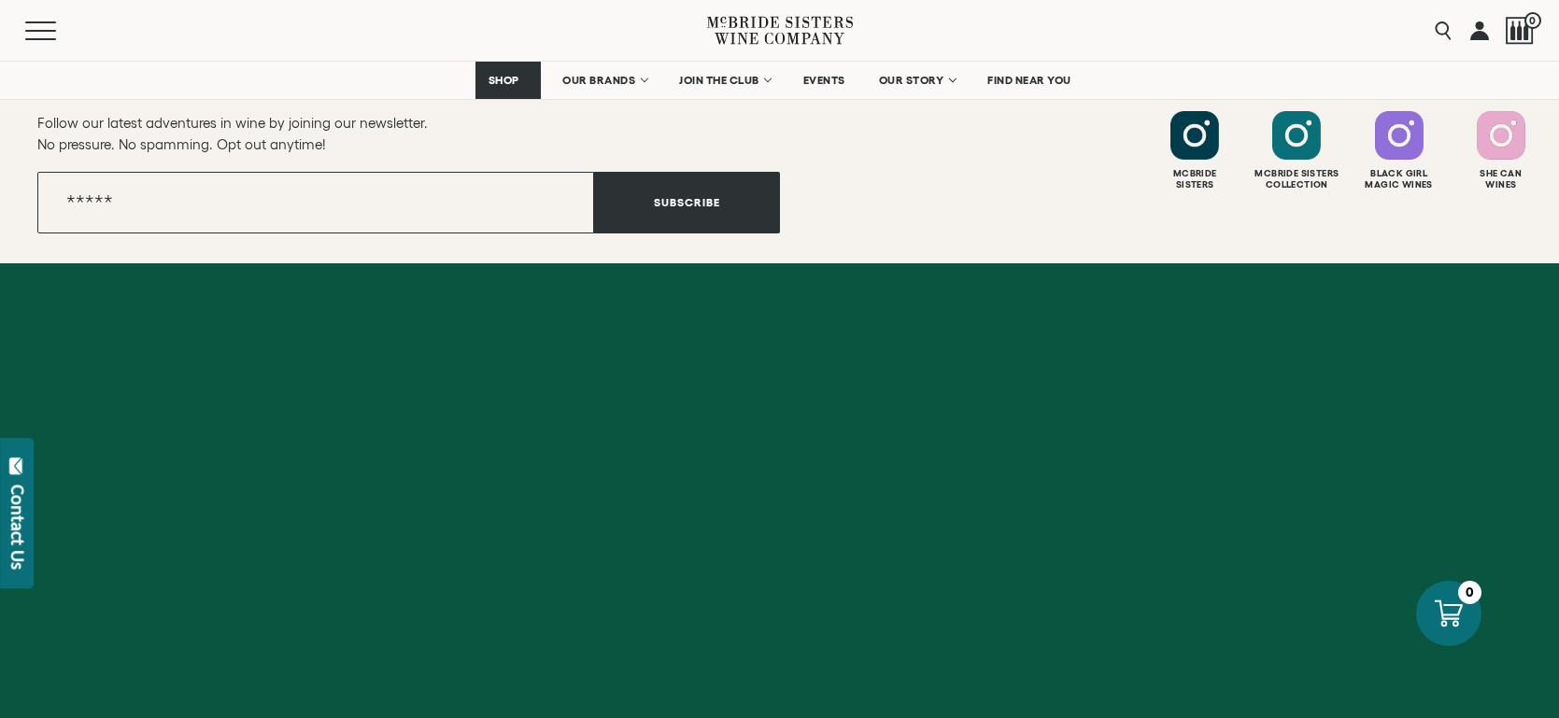
scroll to position [2810, 0]
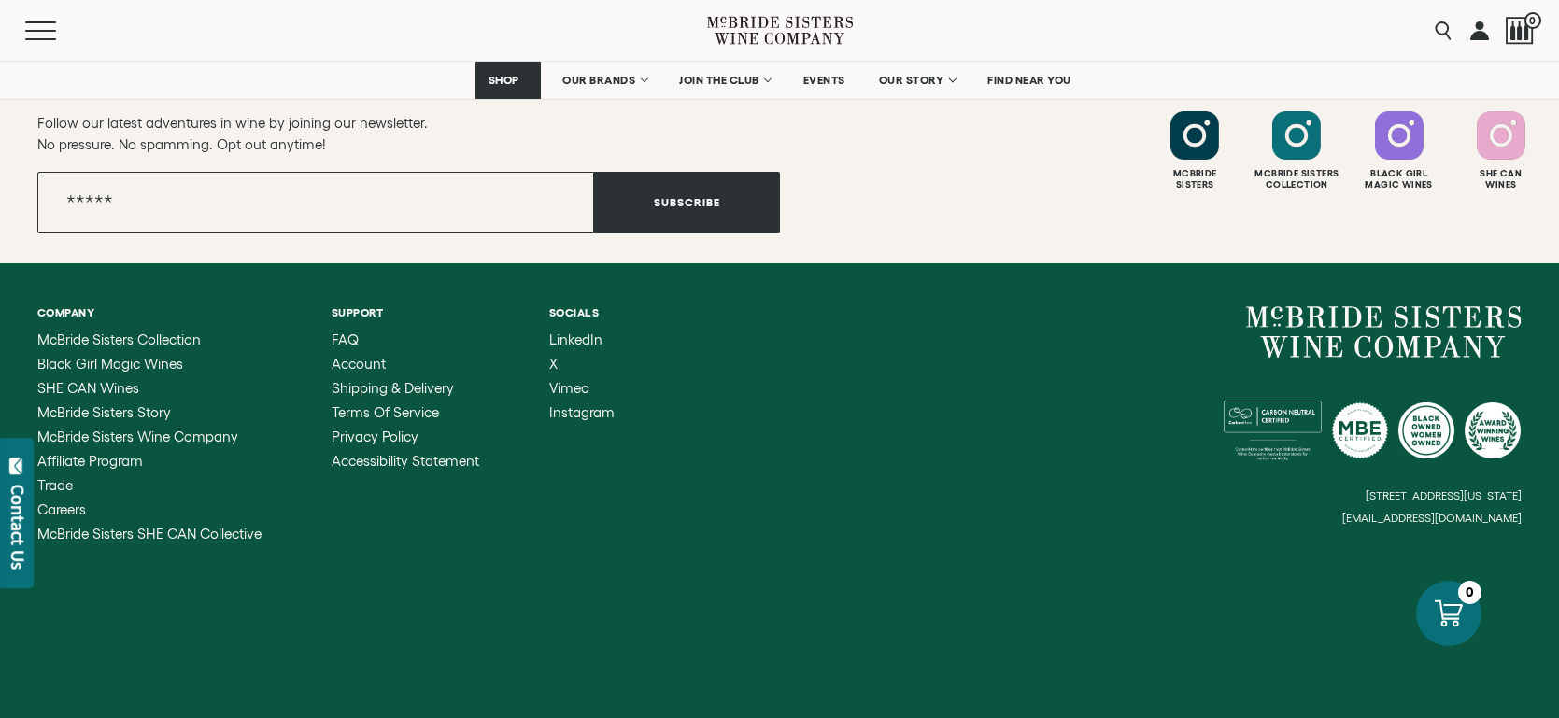
click at [1470, 39] on link at bounding box center [1479, 30] width 19 height 61
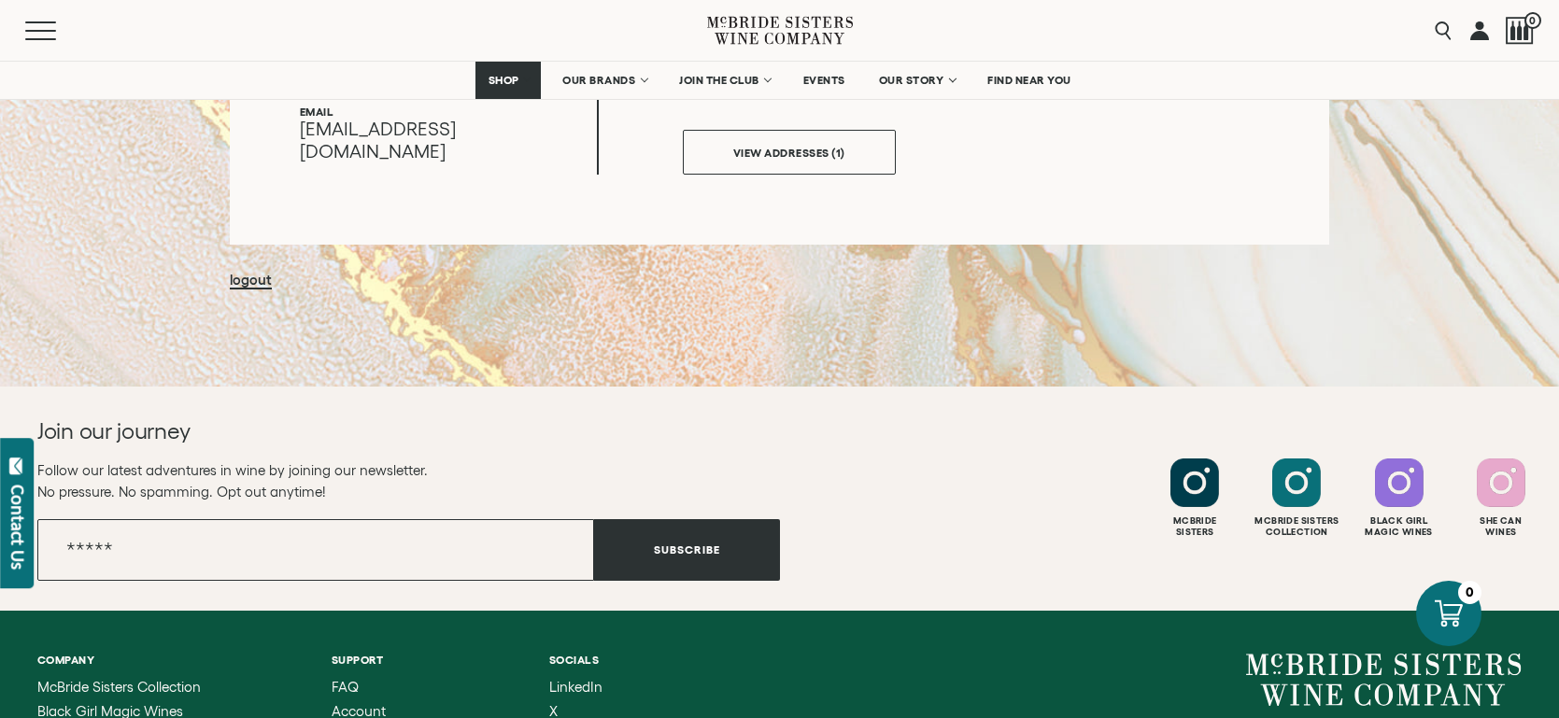
scroll to position [261, 0]
